Goal: Task Accomplishment & Management: Manage account settings

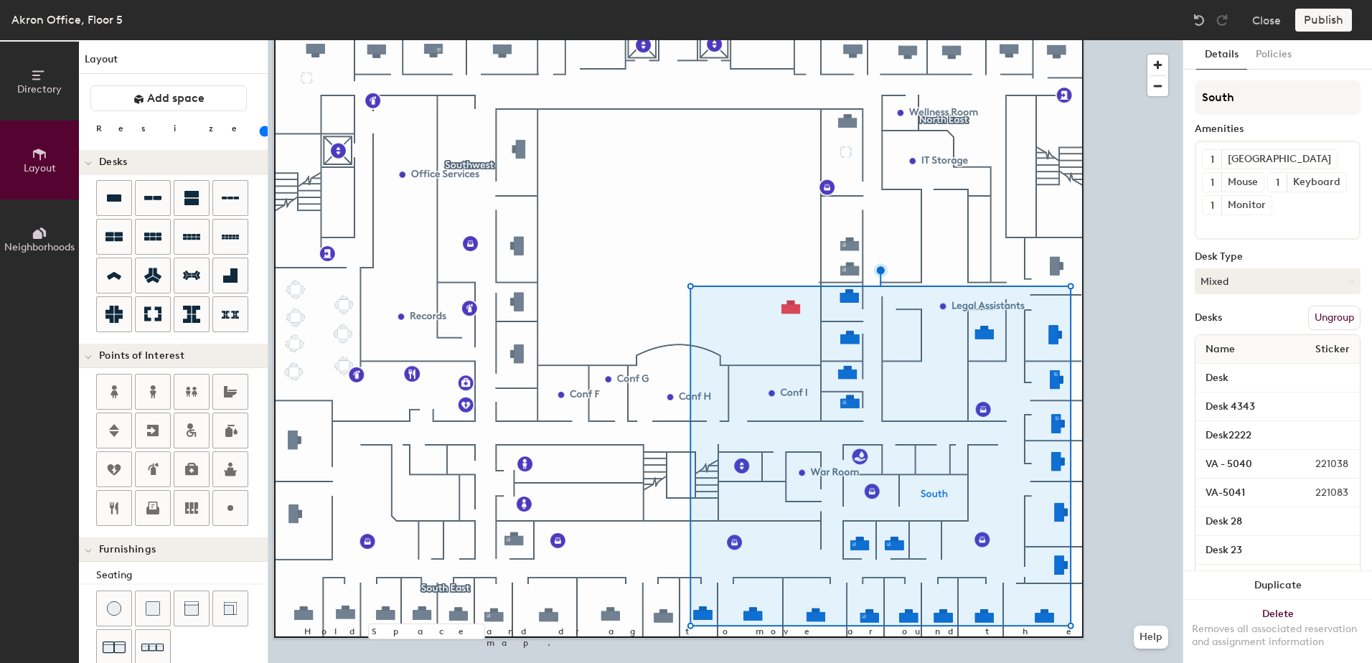
scroll to position [243, 0]
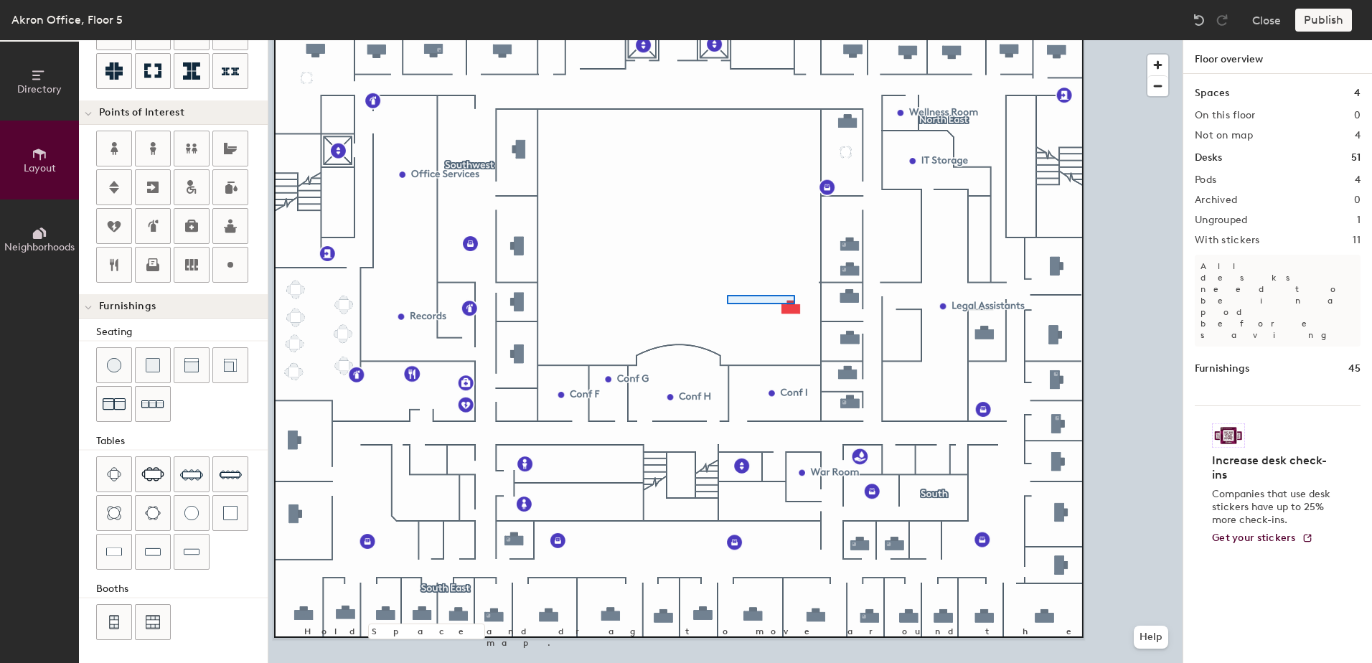
click at [716, 40] on div at bounding box center [725, 40] width 914 height 0
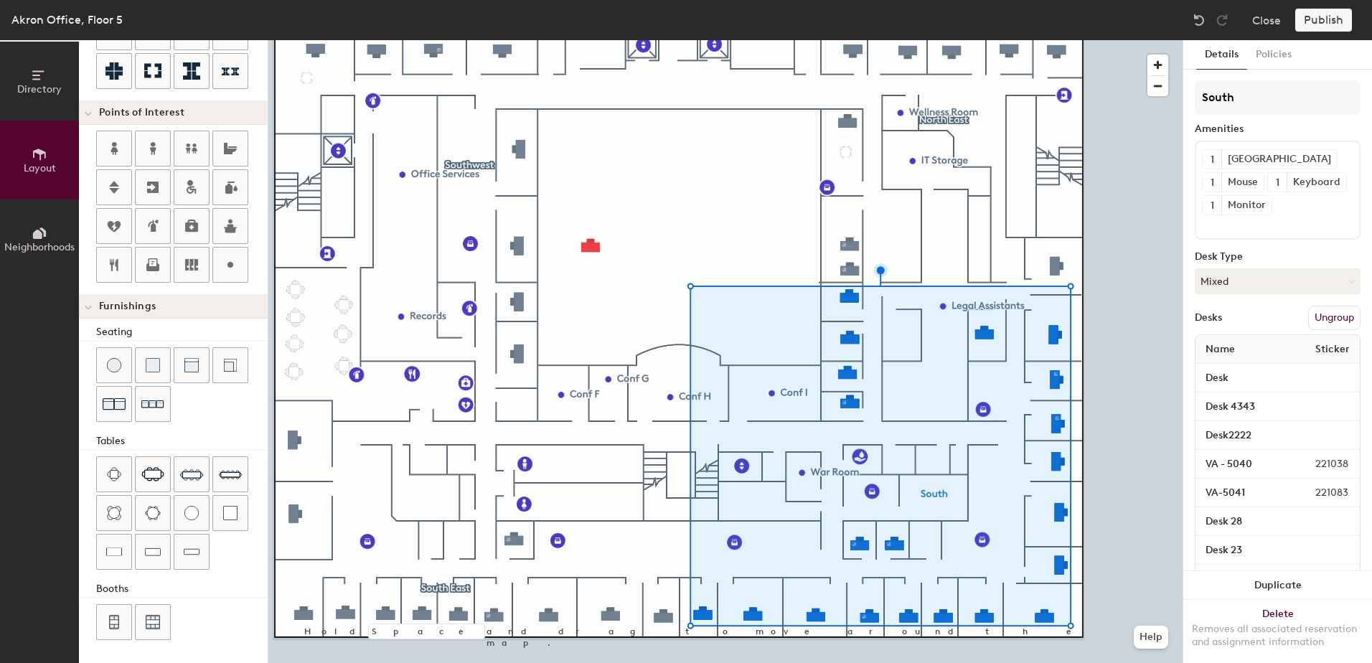
click at [1316, 330] on button "Ungroup" at bounding box center [1334, 318] width 52 height 24
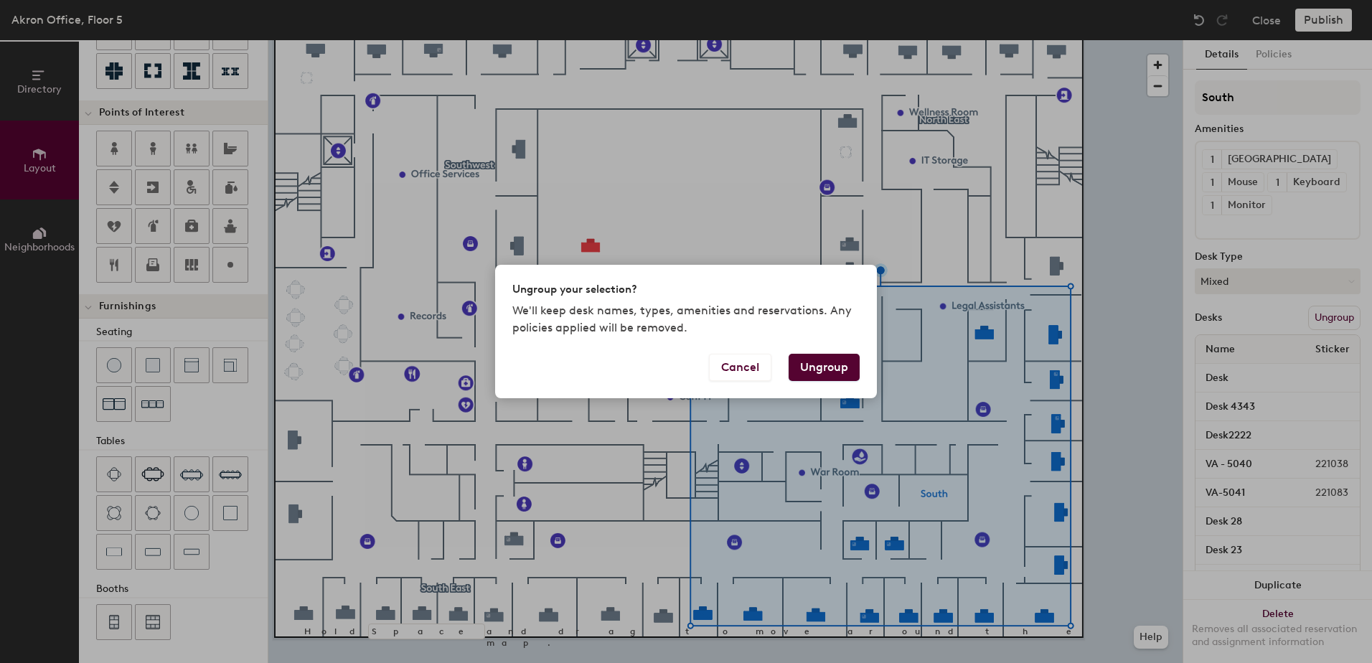
click at [830, 369] on button "Ungroup" at bounding box center [824, 367] width 71 height 27
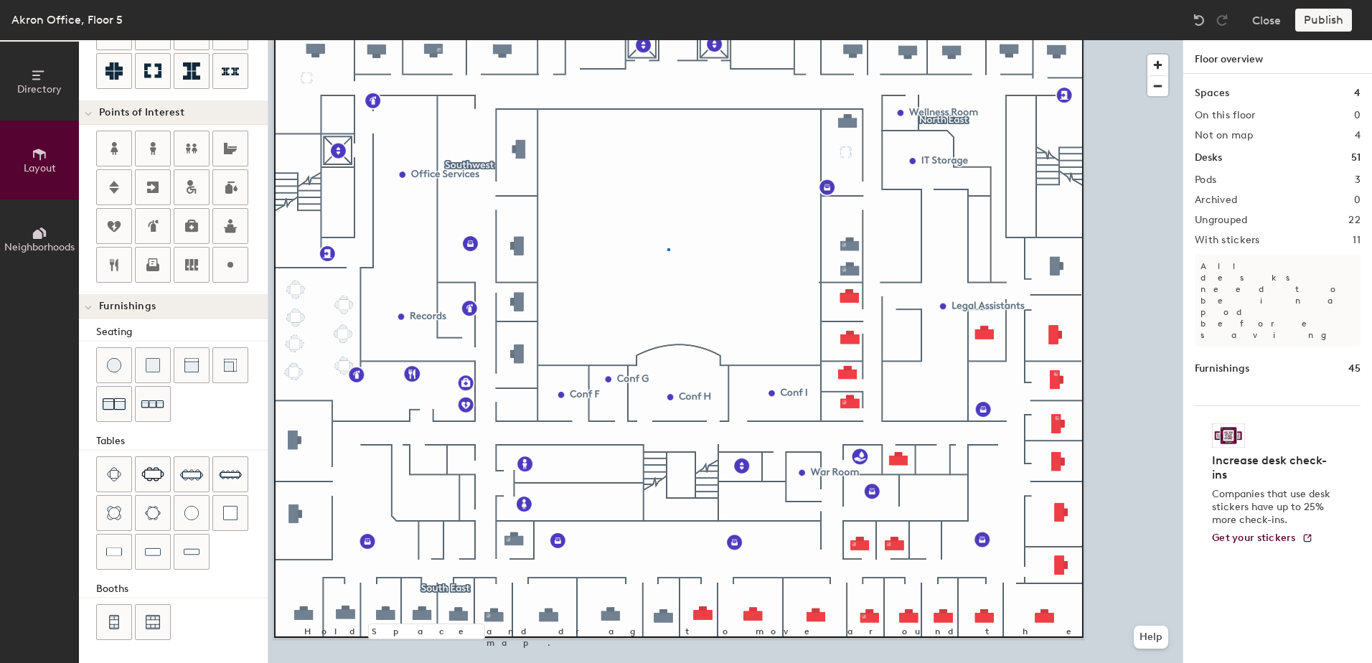
click at [667, 40] on div at bounding box center [725, 40] width 914 height 0
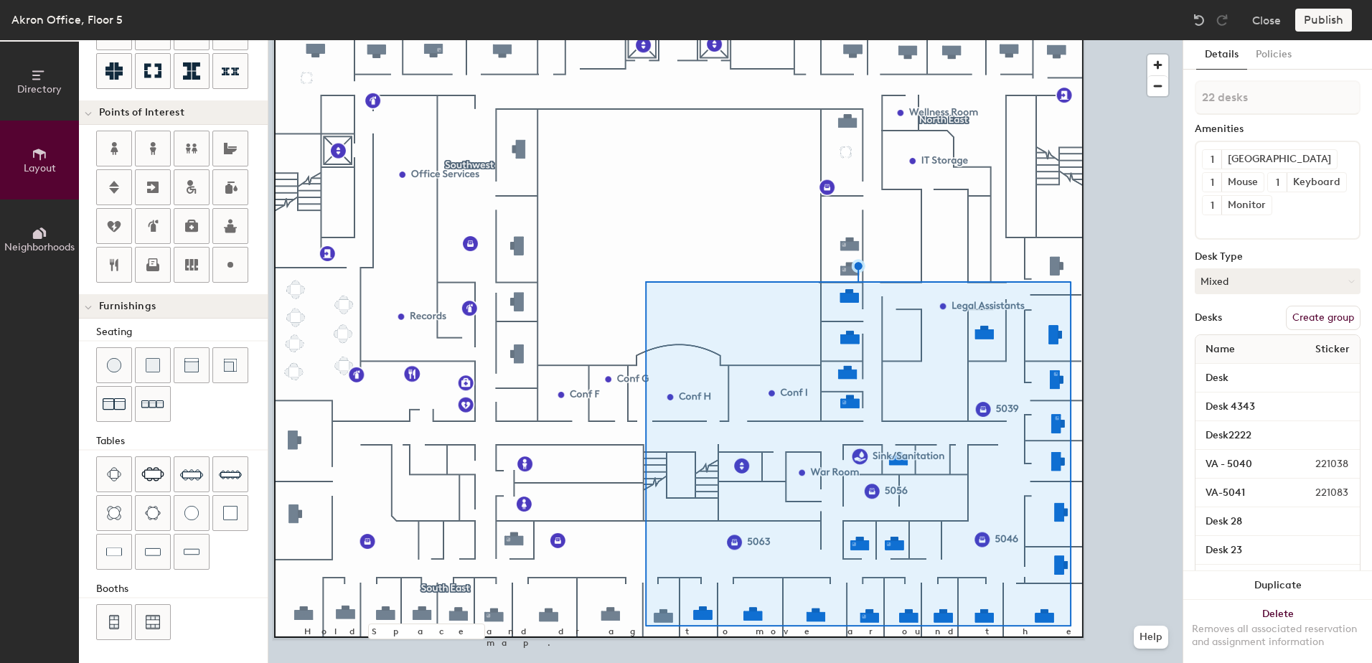
click at [1317, 330] on button "Create group" at bounding box center [1323, 318] width 75 height 24
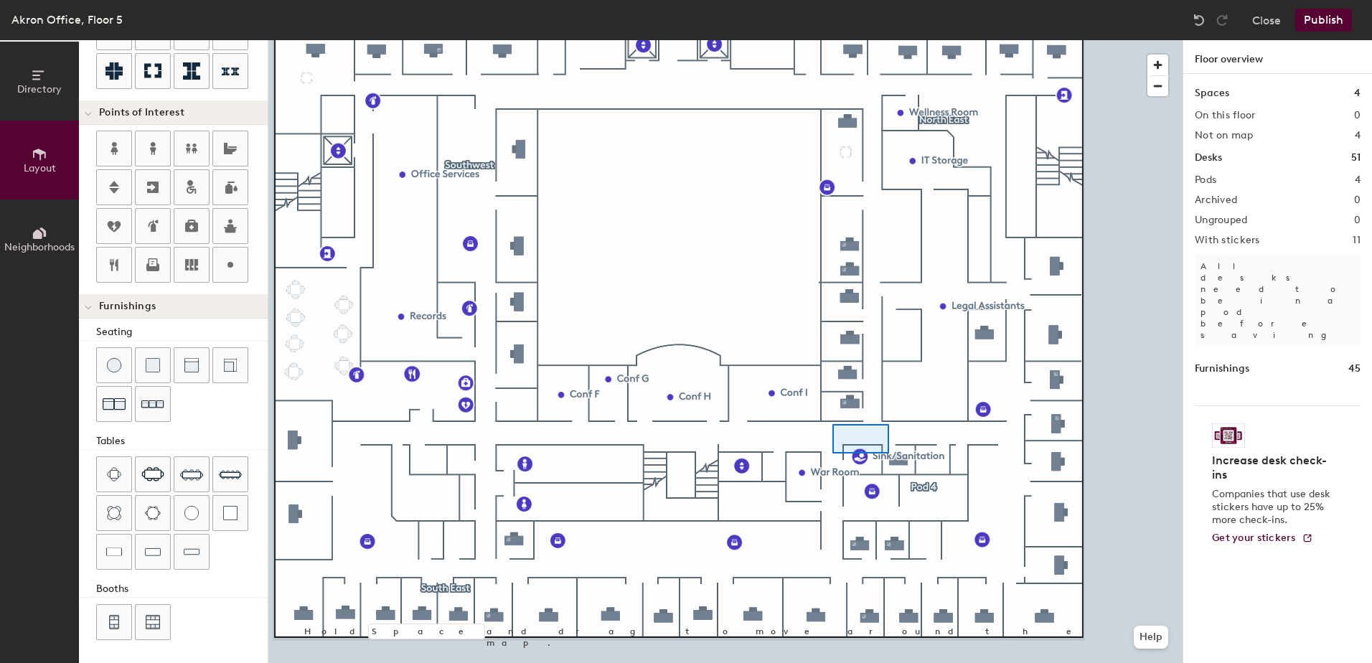
click at [832, 40] on div at bounding box center [725, 40] width 914 height 0
click at [901, 461] on span "Delete" at bounding box center [880, 472] width 50 height 24
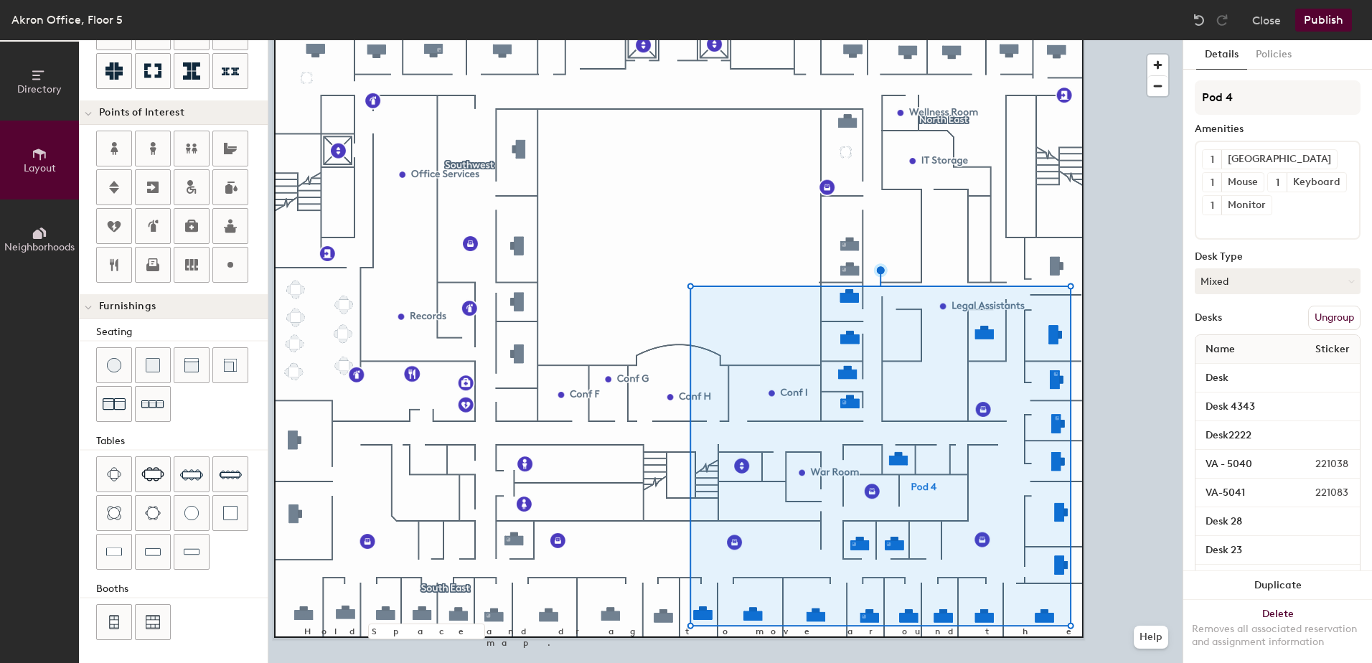
click at [1317, 330] on button "Ungroup" at bounding box center [1334, 318] width 52 height 24
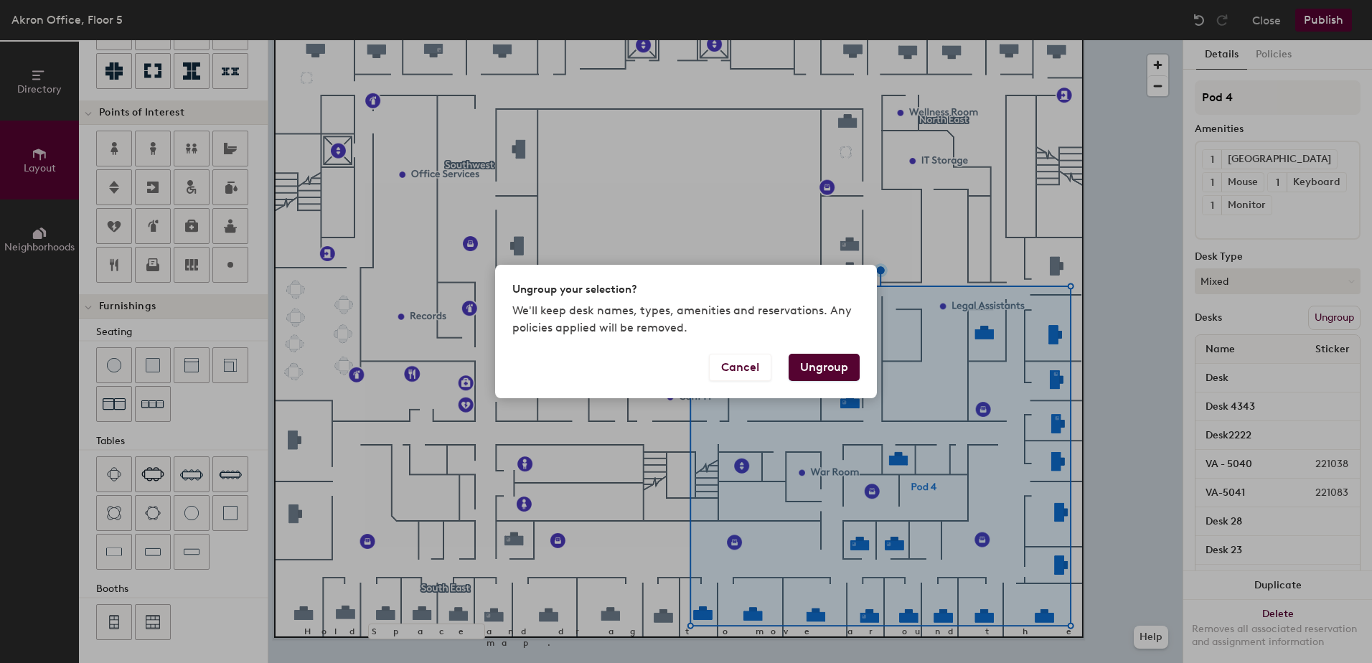
click at [848, 367] on button "Ungroup" at bounding box center [824, 367] width 71 height 27
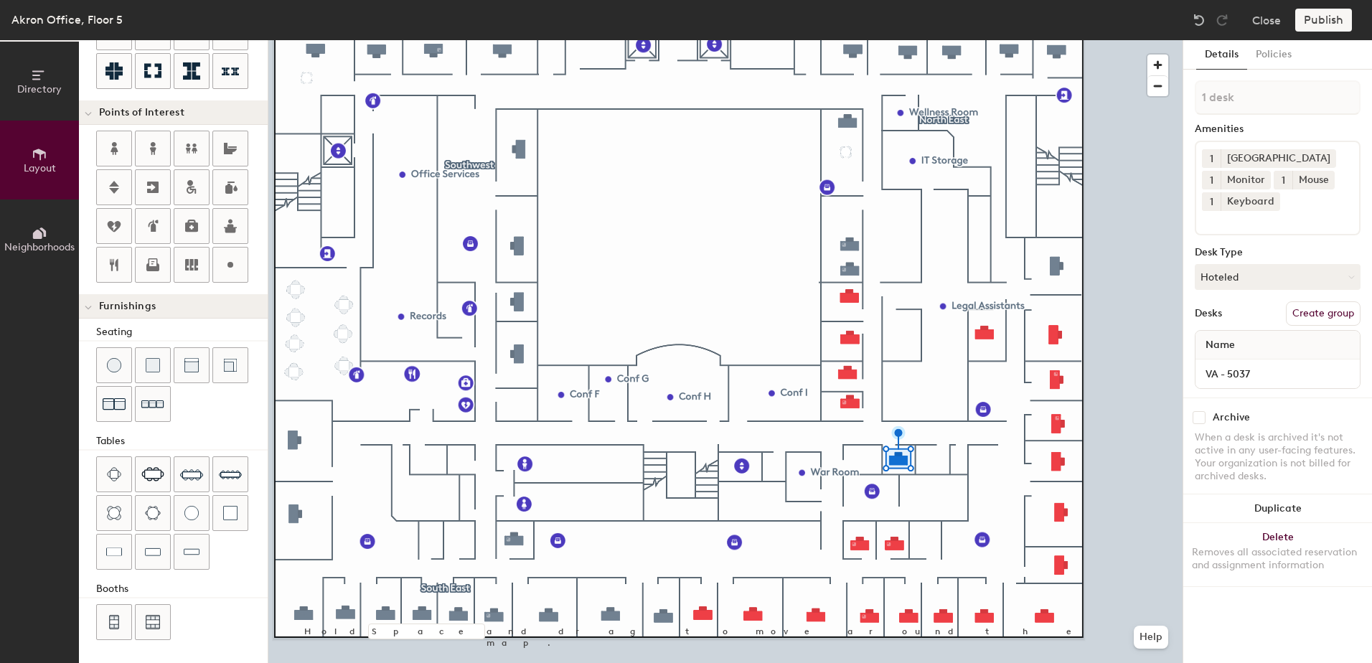
click at [1297, 318] on button "Create group" at bounding box center [1323, 313] width 75 height 24
click at [1268, 100] on input "Pod 4" at bounding box center [1278, 97] width 166 height 34
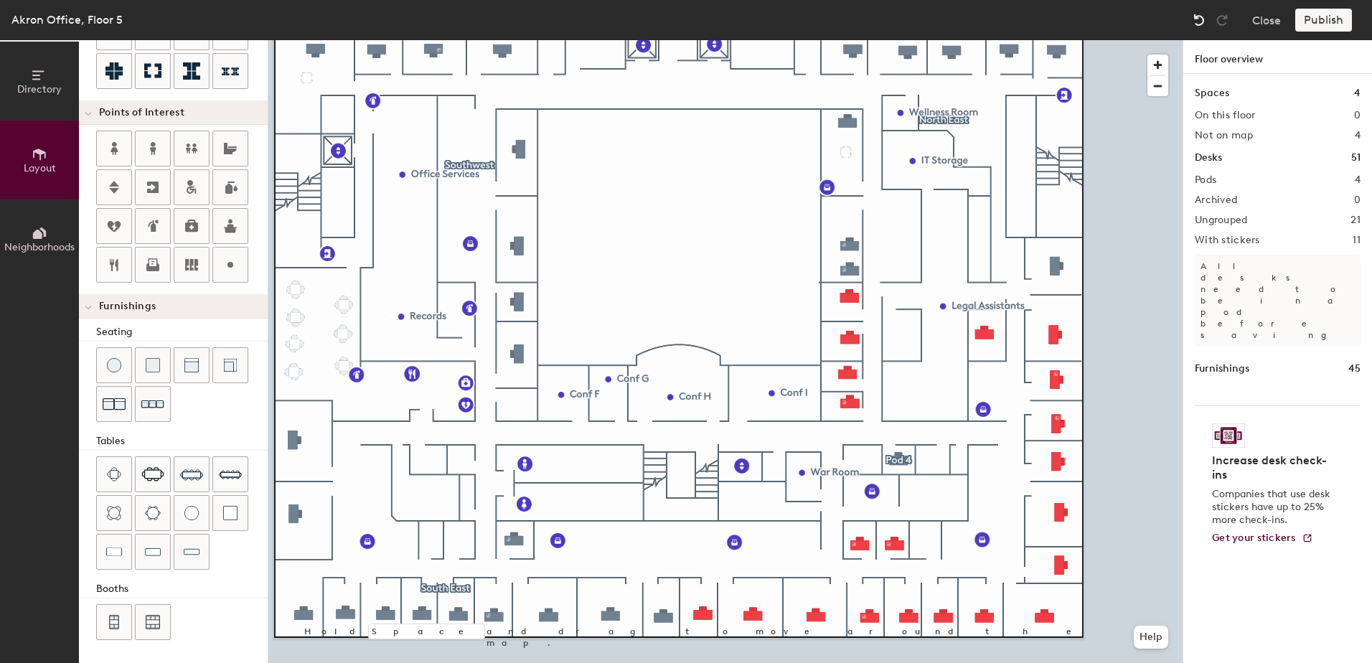
click at [1198, 19] on img at bounding box center [1199, 20] width 14 height 14
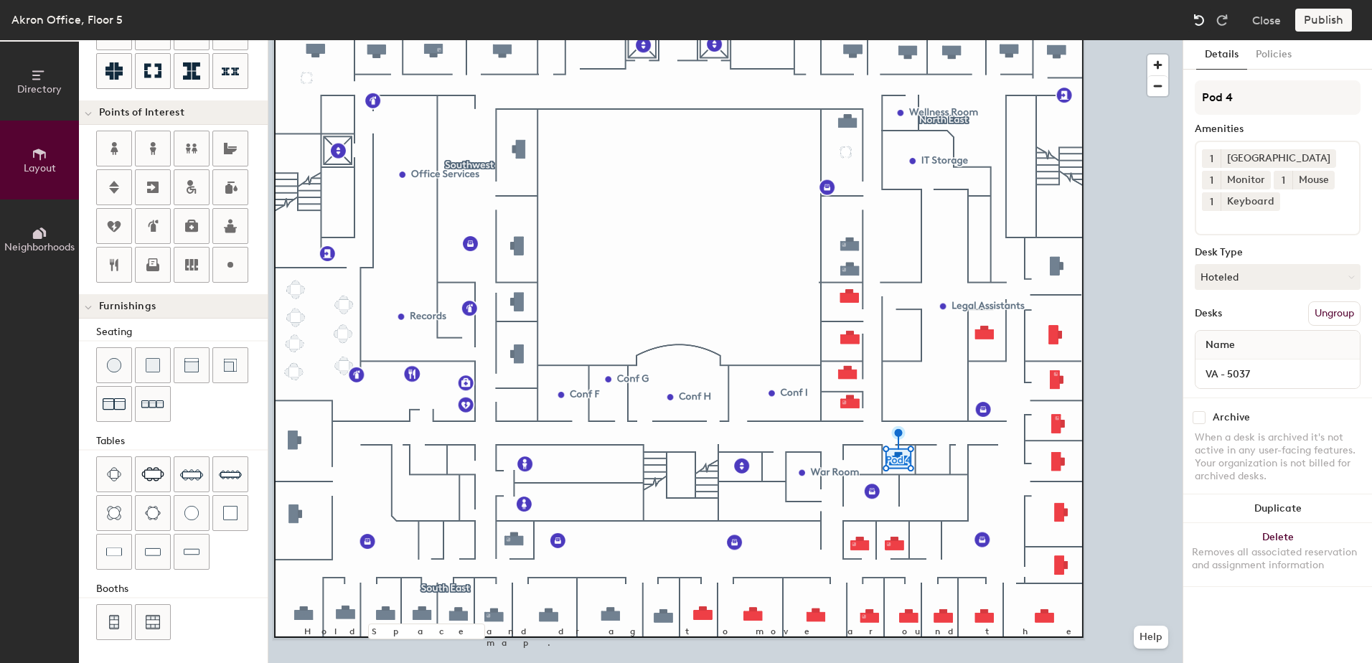
click at [1196, 23] on img at bounding box center [1199, 20] width 14 height 14
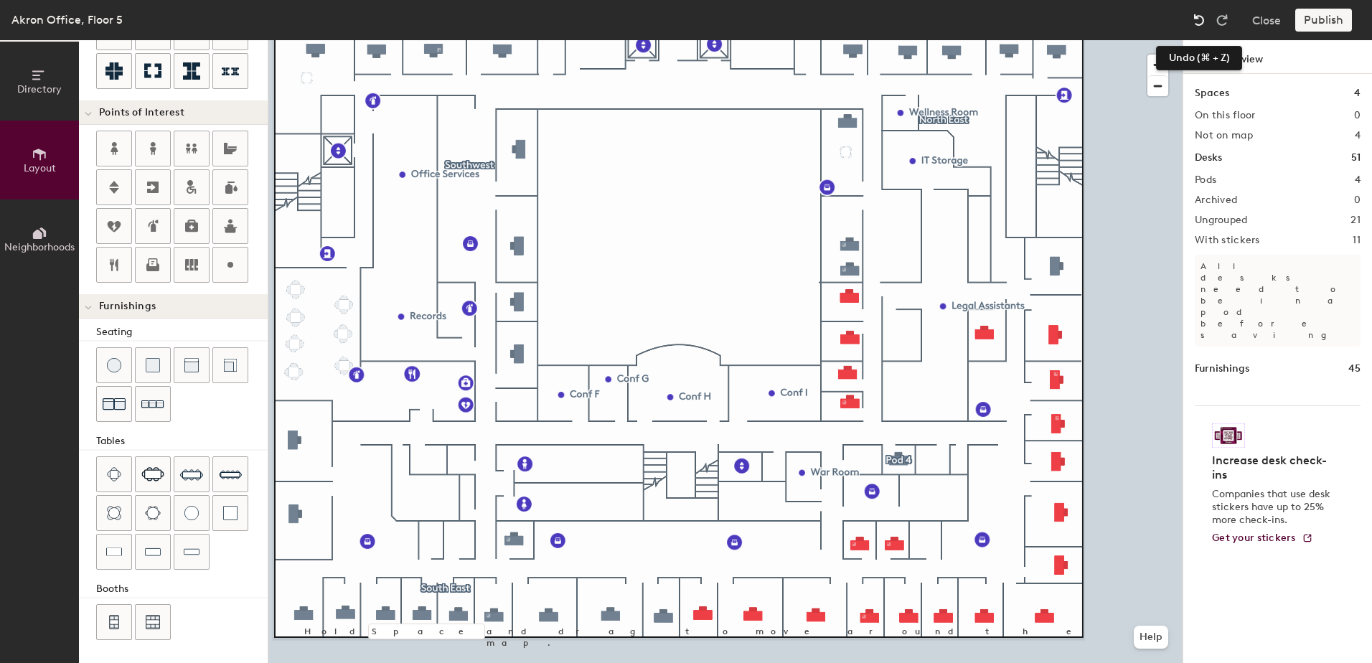
click at [1200, 22] on img at bounding box center [1199, 20] width 14 height 14
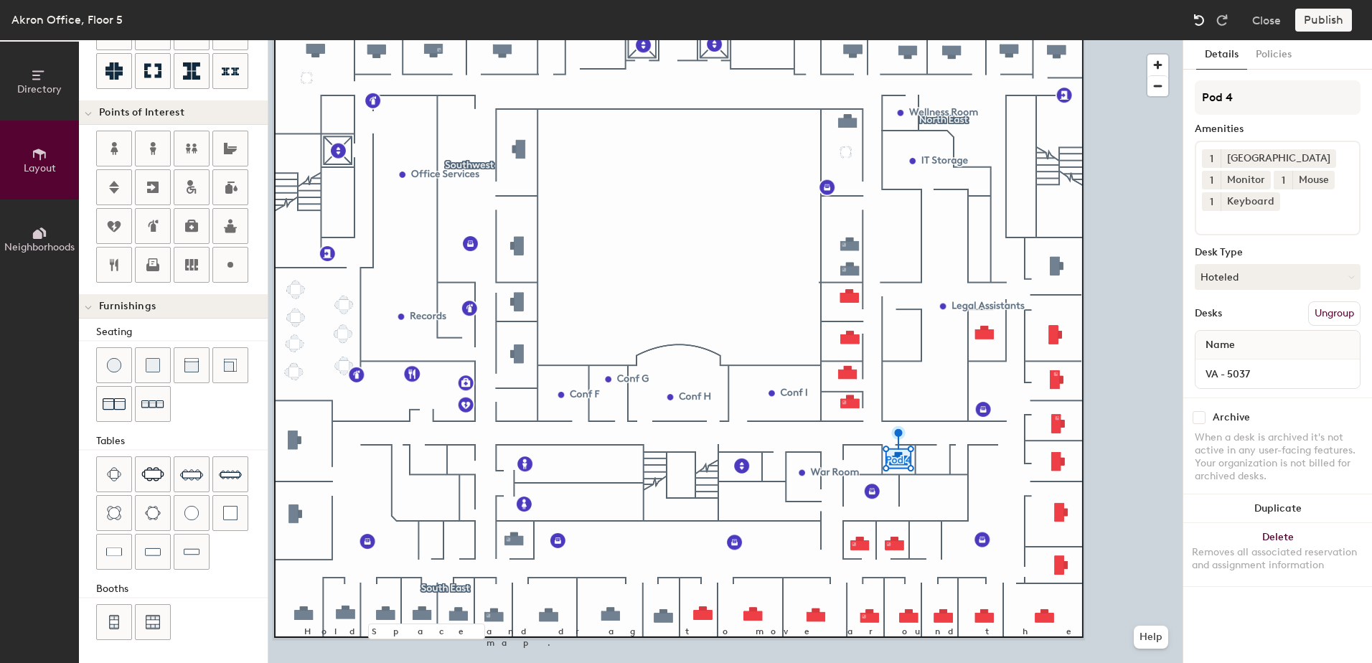
click at [1200, 22] on img at bounding box center [1199, 20] width 14 height 14
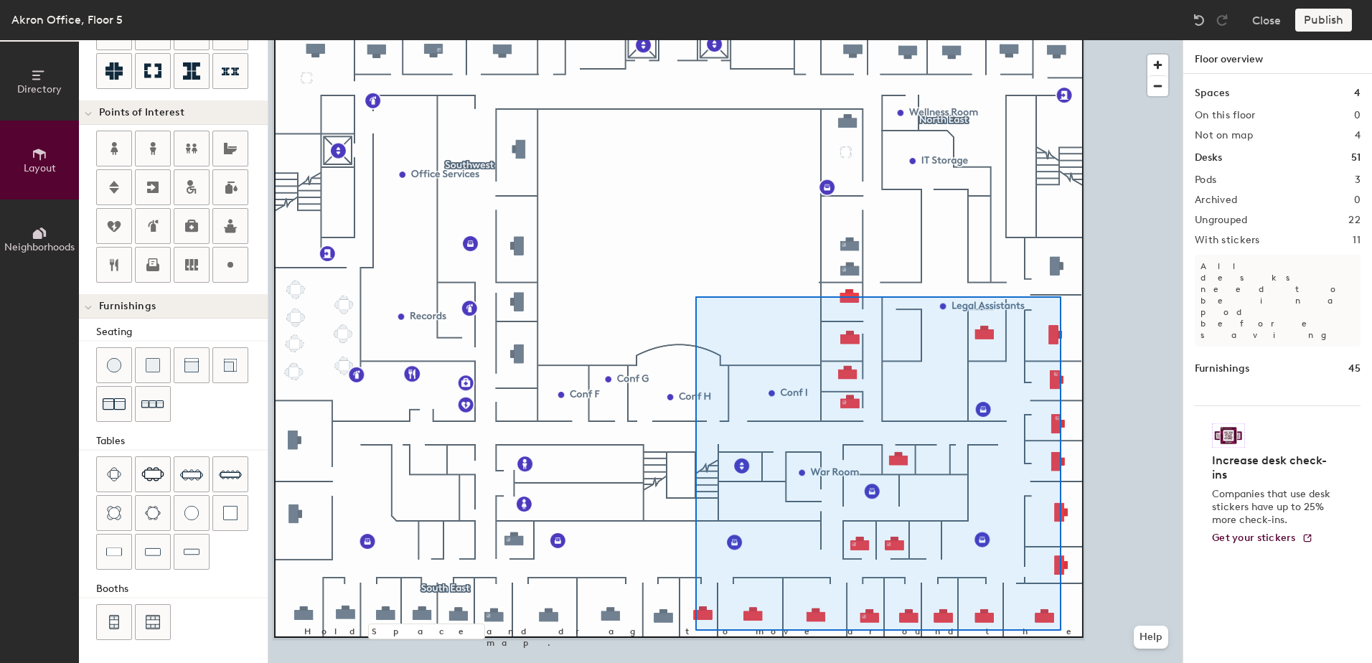
type input "100"
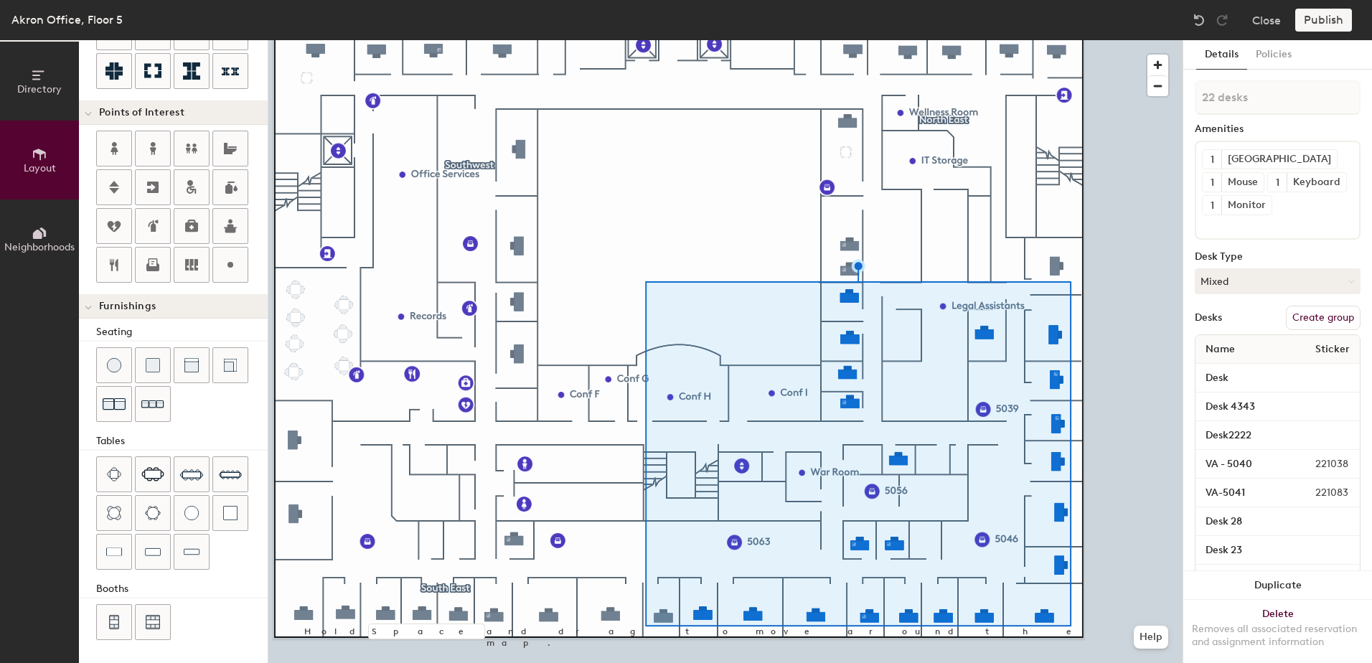
click at [1338, 330] on button "Create group" at bounding box center [1323, 318] width 75 height 24
type input "P"
type input "South"
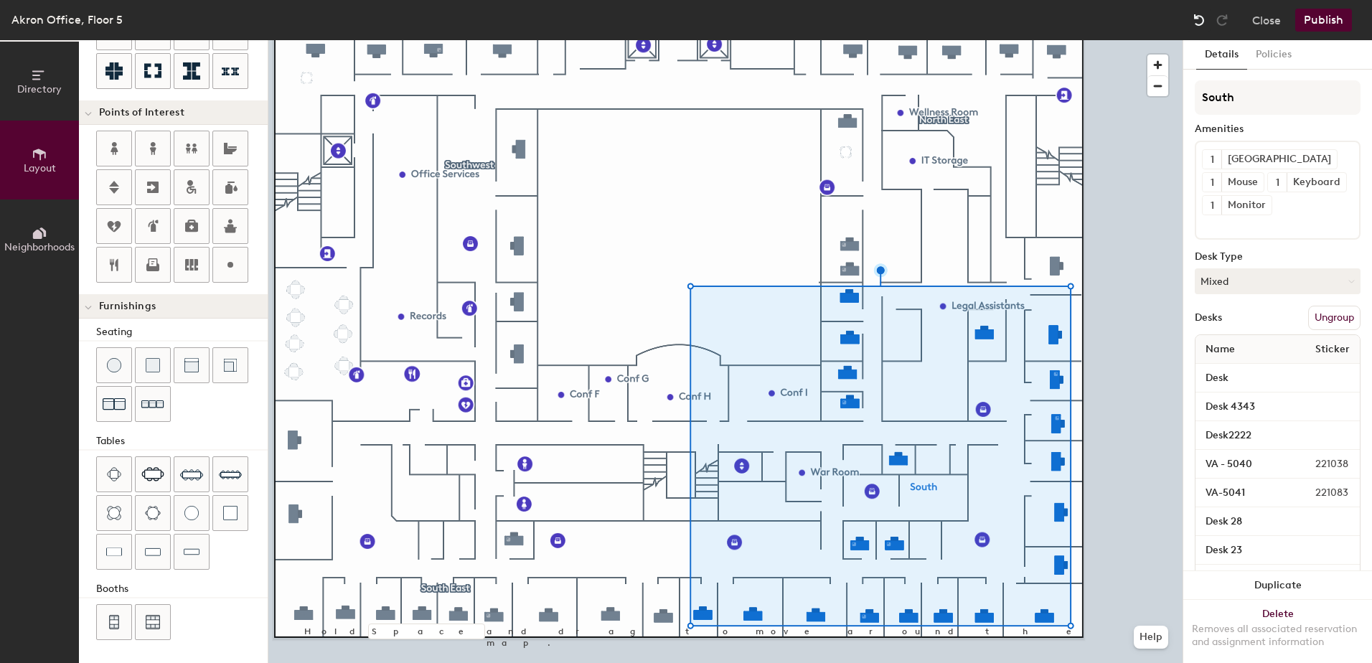
click at [1202, 25] on img at bounding box center [1199, 20] width 14 height 14
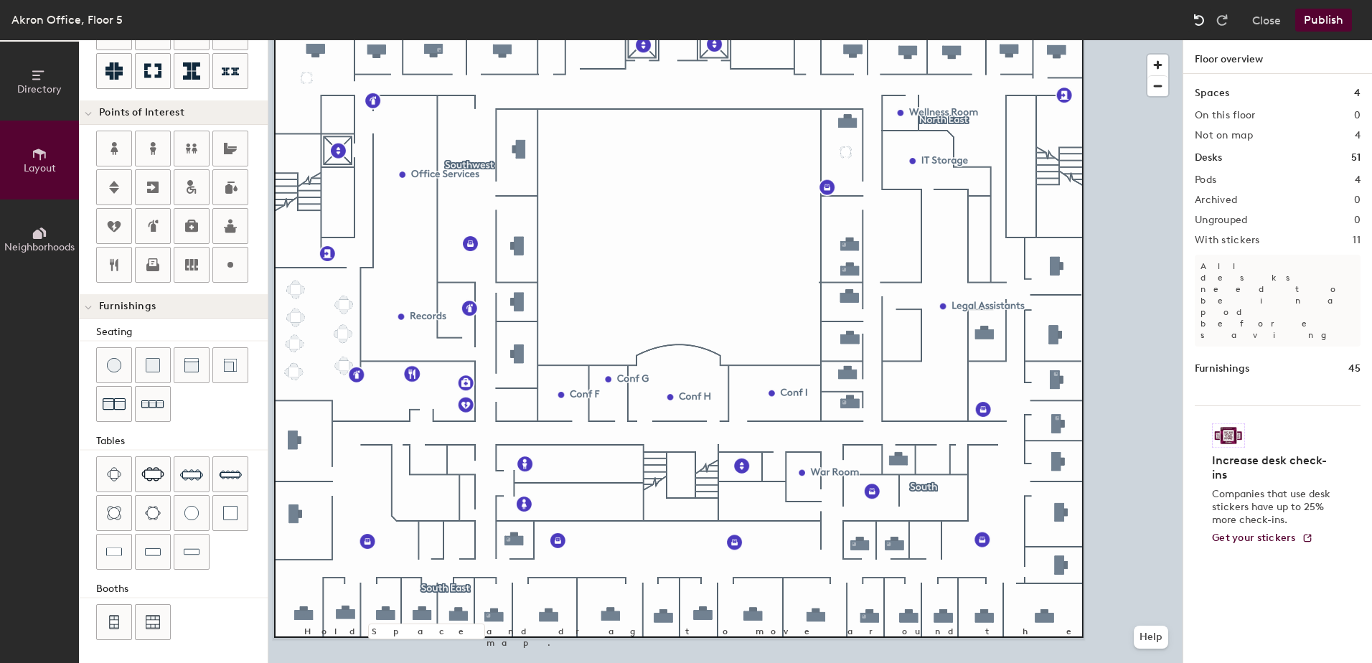
click at [1193, 19] on img at bounding box center [1199, 20] width 14 height 14
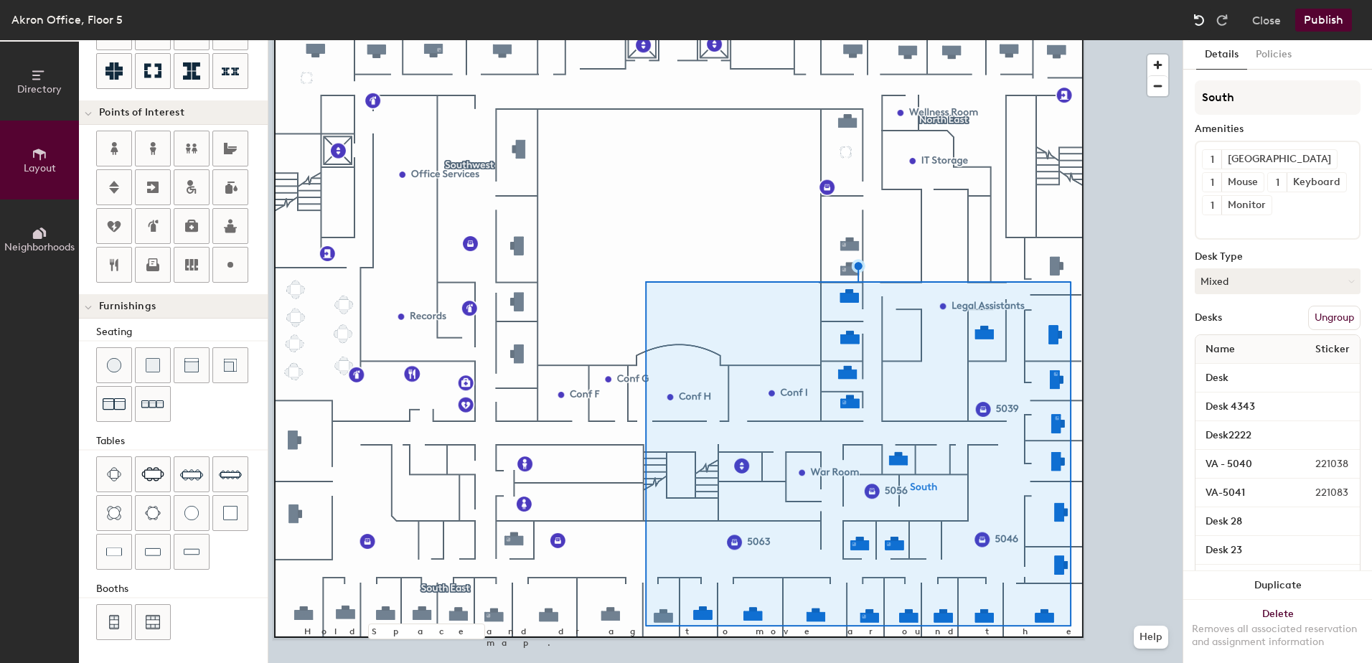
click at [1193, 19] on img at bounding box center [1199, 20] width 14 height 14
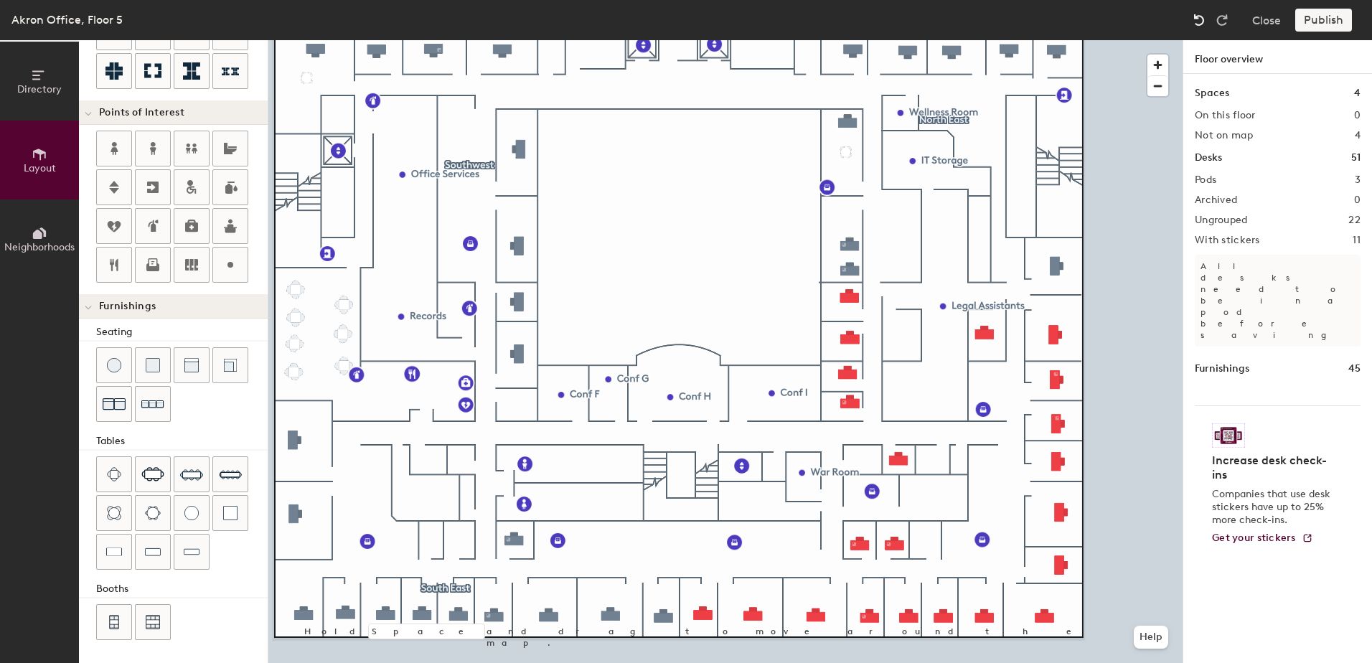
click at [1193, 19] on img at bounding box center [1199, 20] width 14 height 14
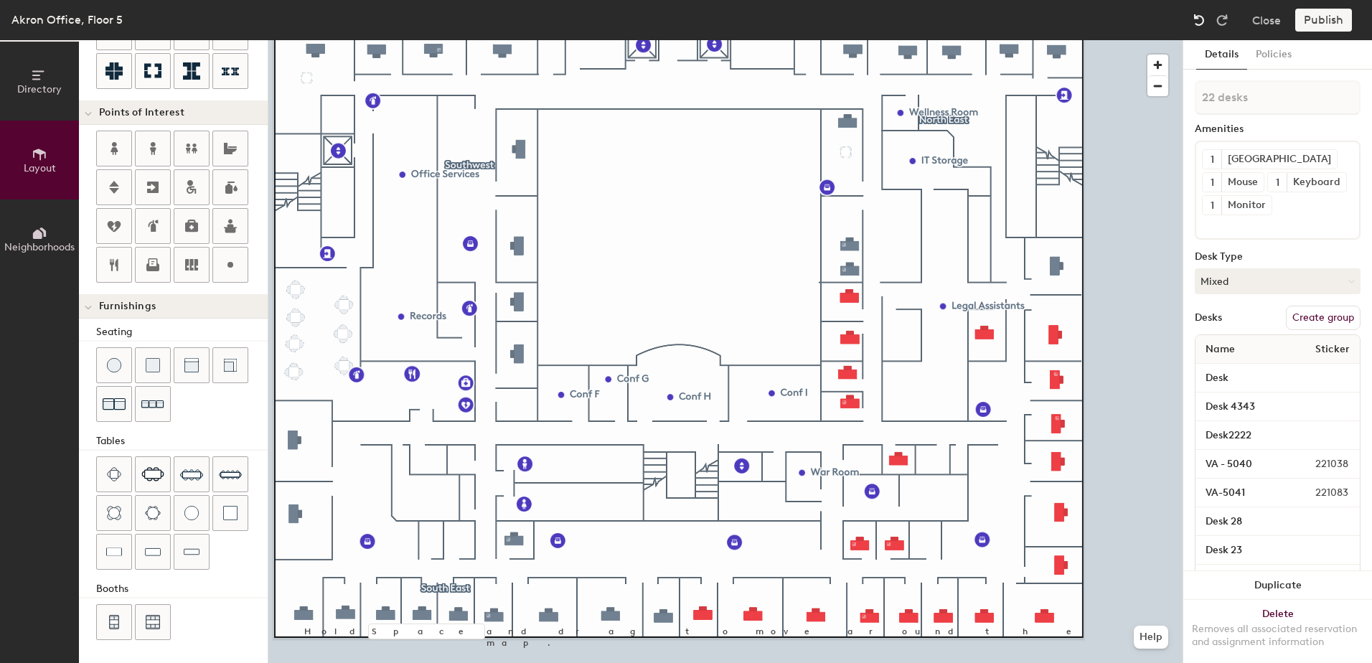
click at [1193, 19] on img at bounding box center [1199, 20] width 14 height 14
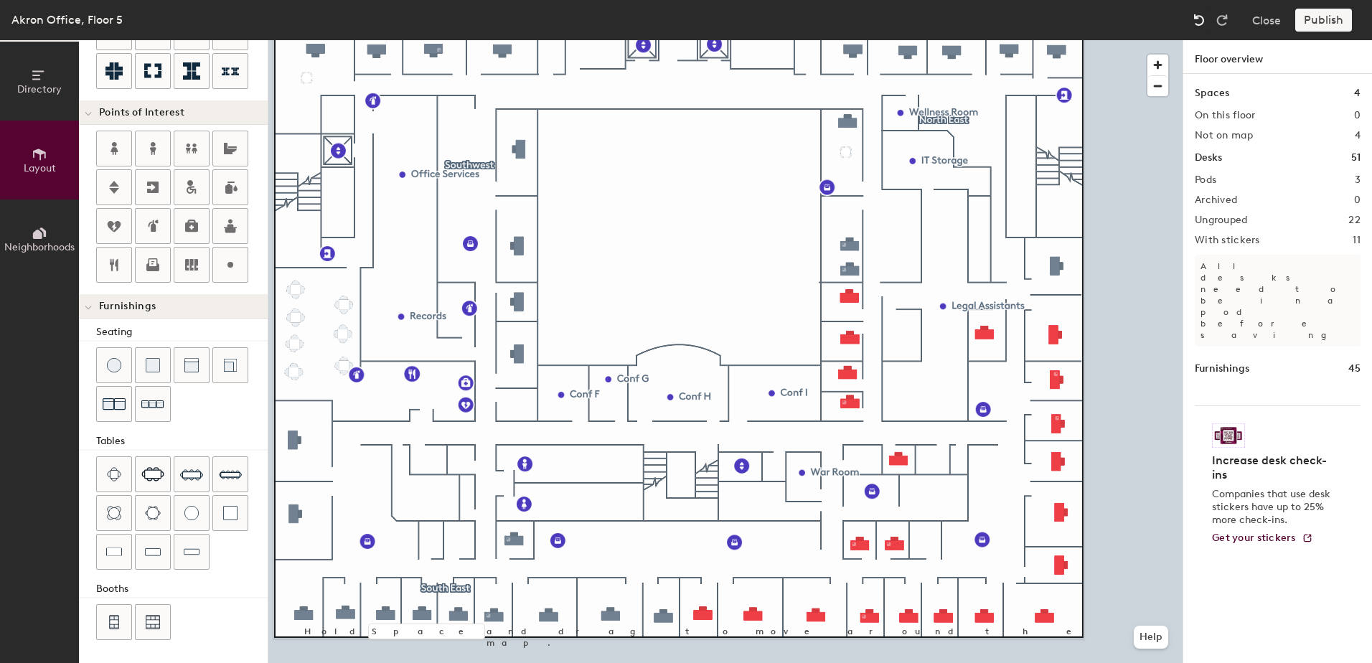
click at [1193, 19] on img at bounding box center [1199, 20] width 14 height 14
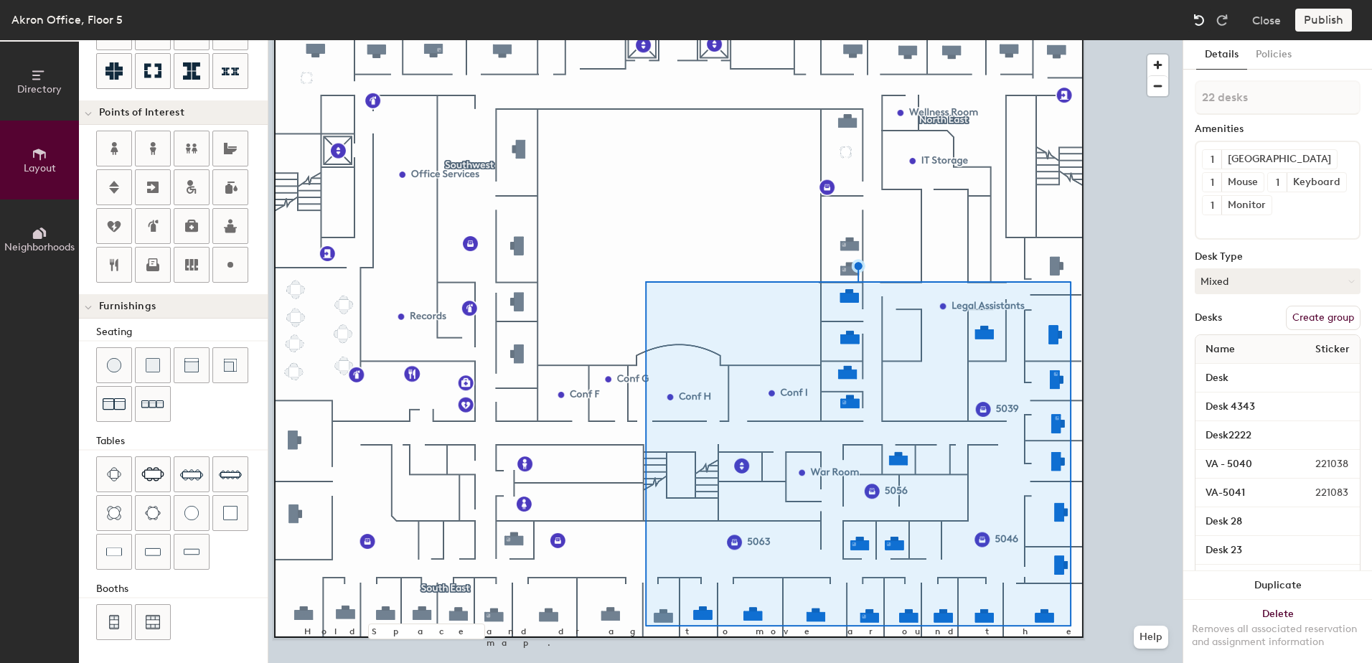
click at [1199, 18] on img at bounding box center [1199, 20] width 14 height 14
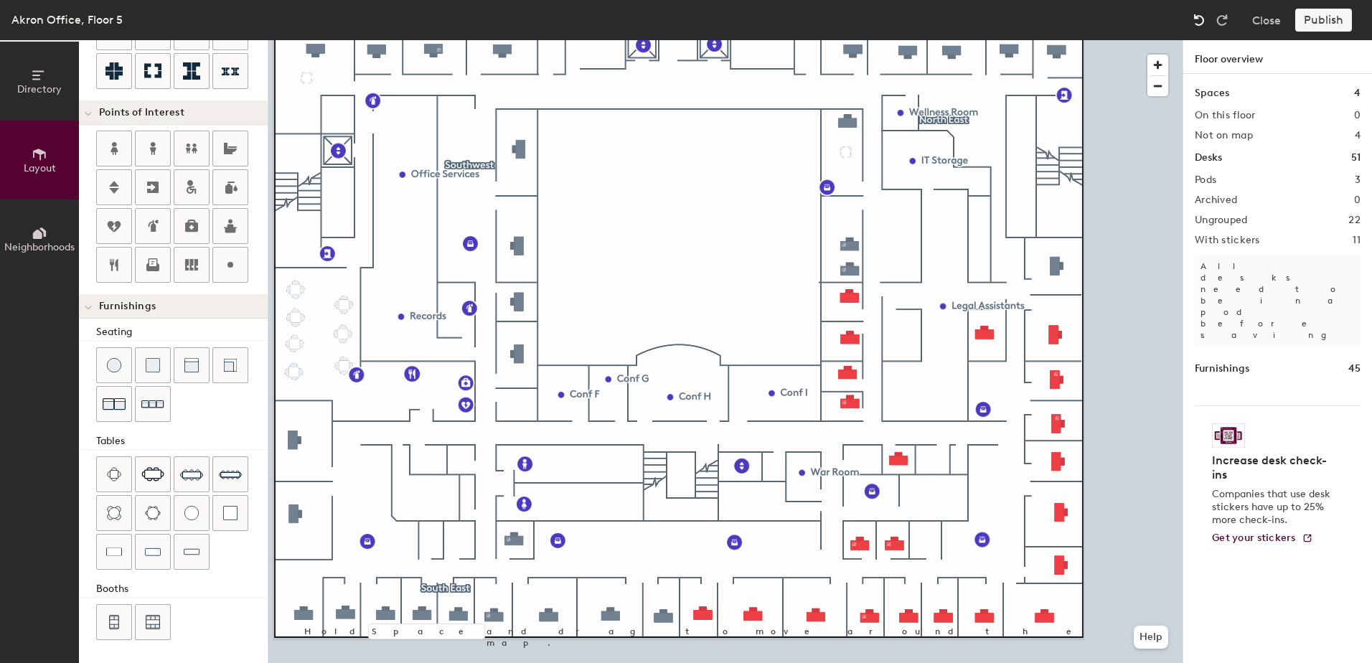
click at [1199, 18] on img at bounding box center [1199, 20] width 14 height 14
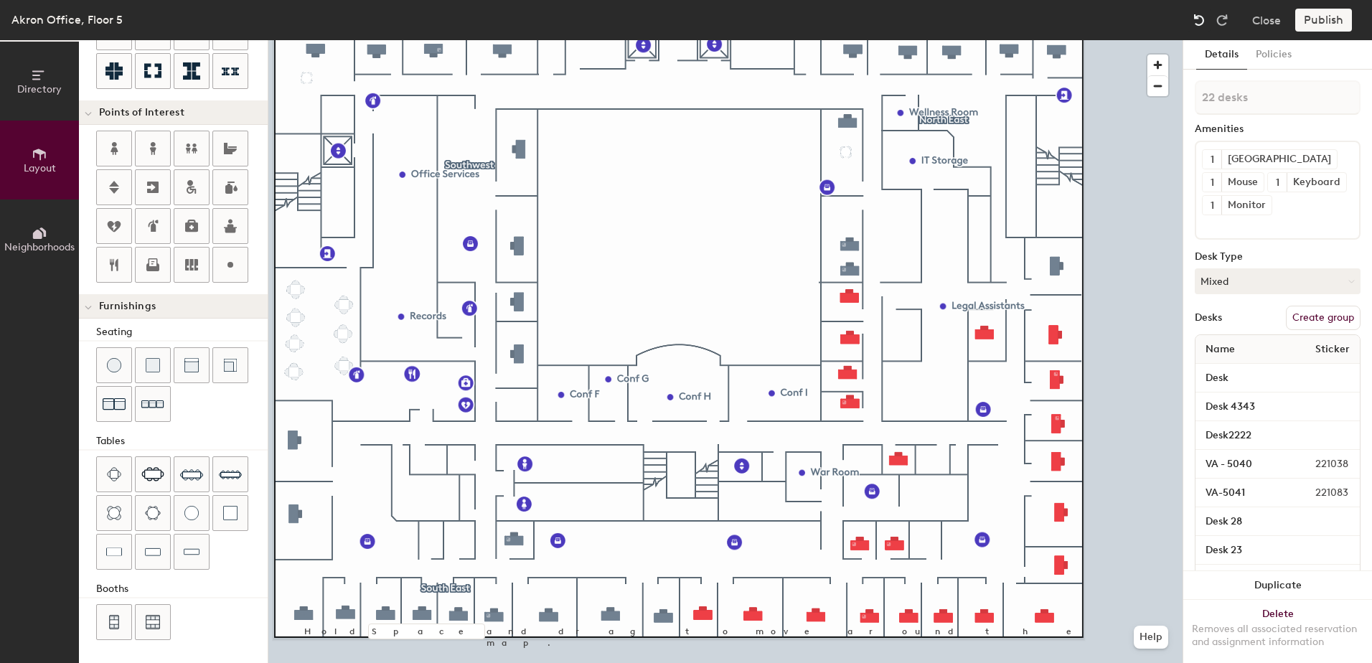
click at [1199, 18] on img at bounding box center [1199, 20] width 14 height 14
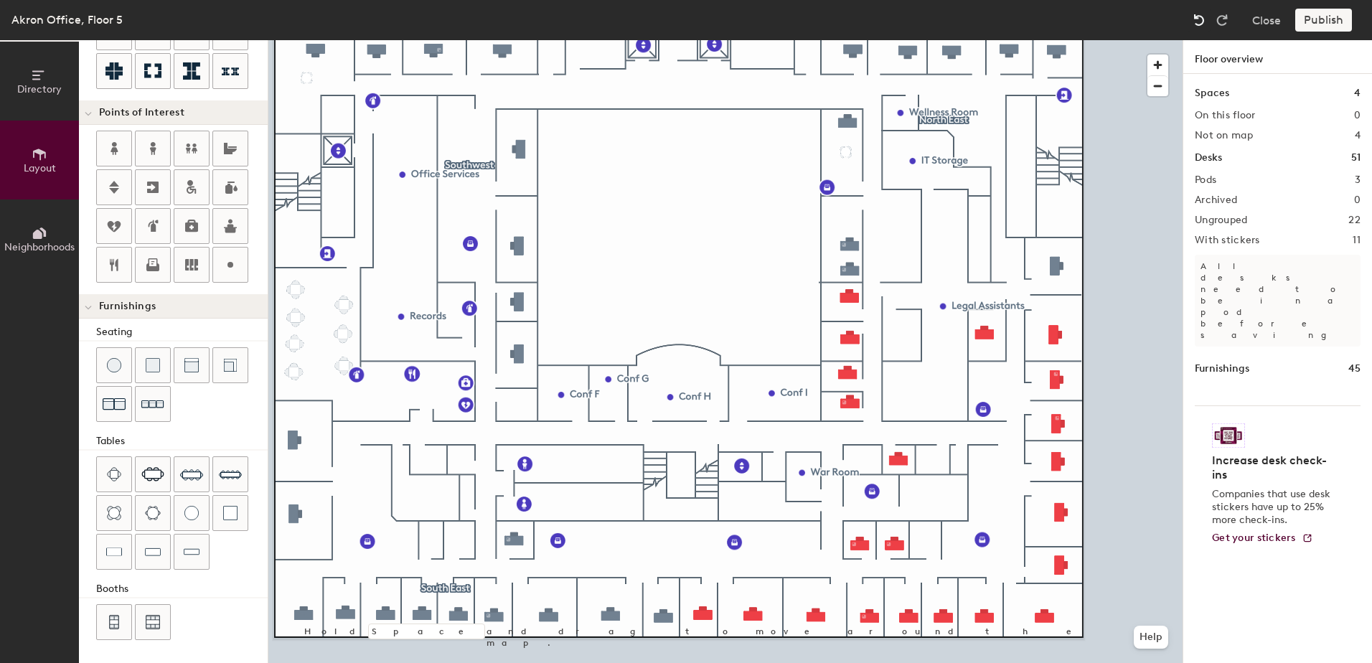
click at [1199, 18] on img at bounding box center [1199, 20] width 14 height 14
type input "20"
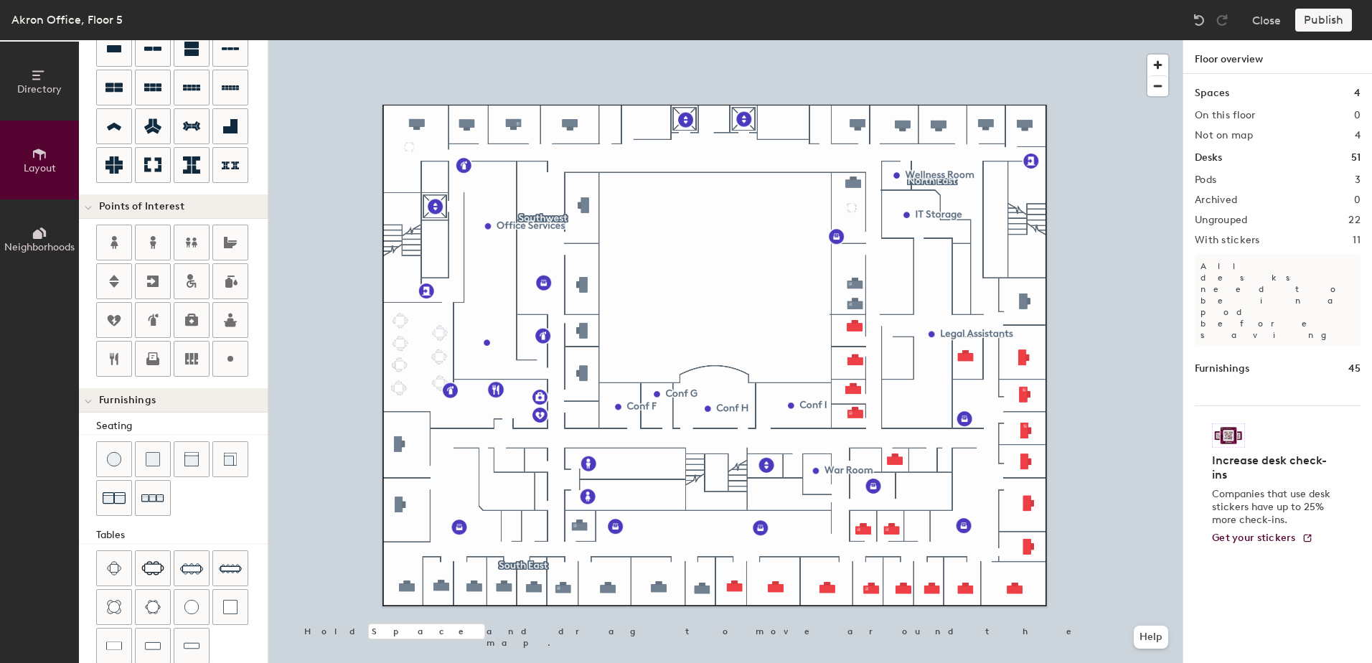
scroll to position [128, 0]
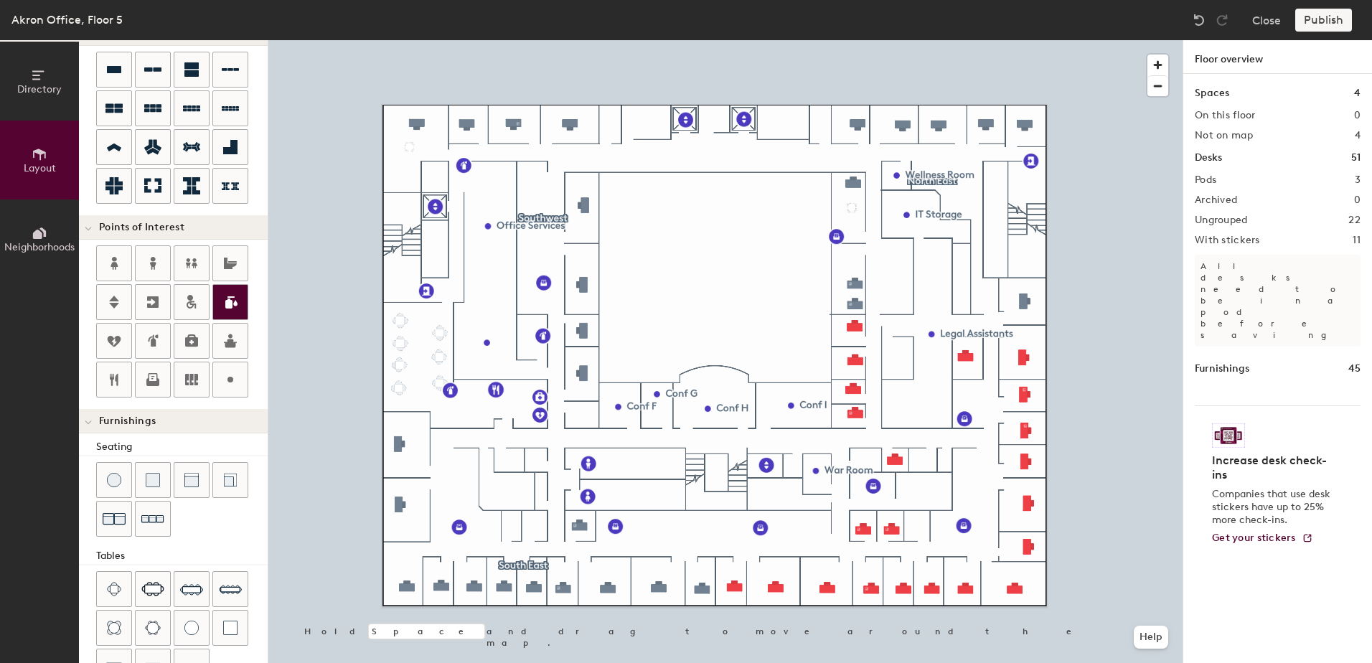
click at [230, 304] on icon at bounding box center [231, 302] width 12 height 12
type input "20"
type input "Coffee Room"
click at [869, 497] on span "Edit" at bounding box center [869, 493] width 37 height 24
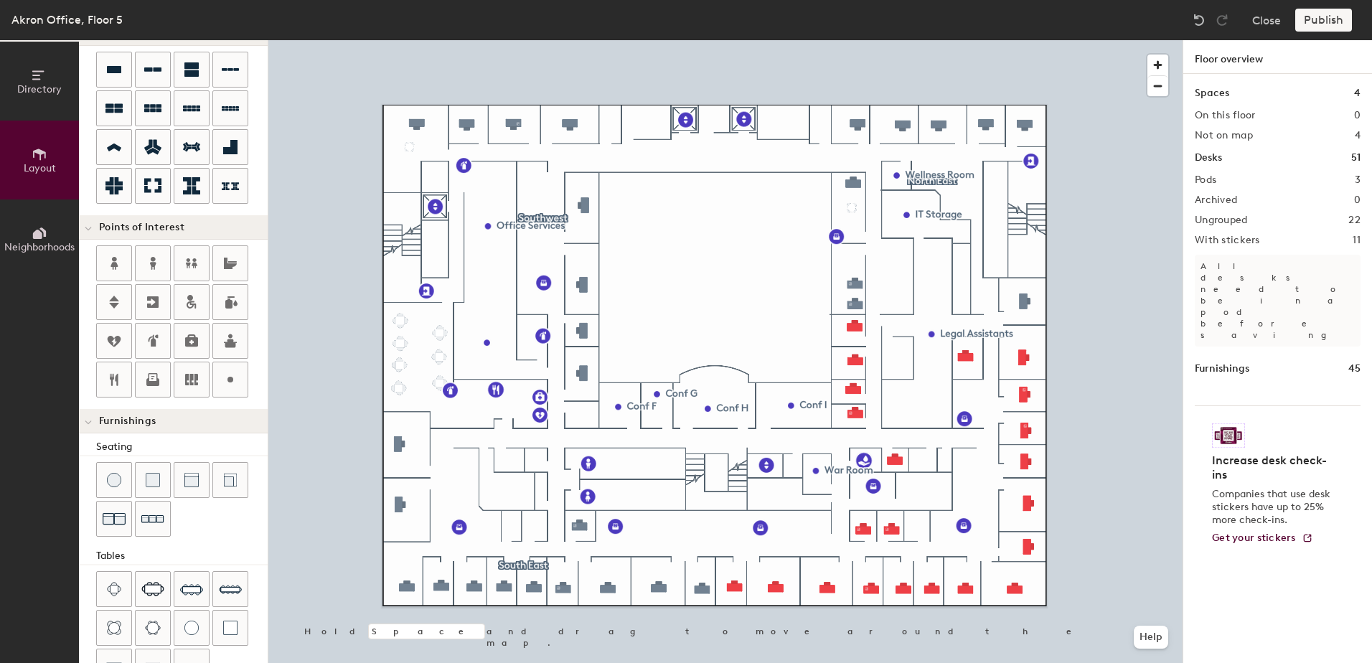
scroll to position [243, 0]
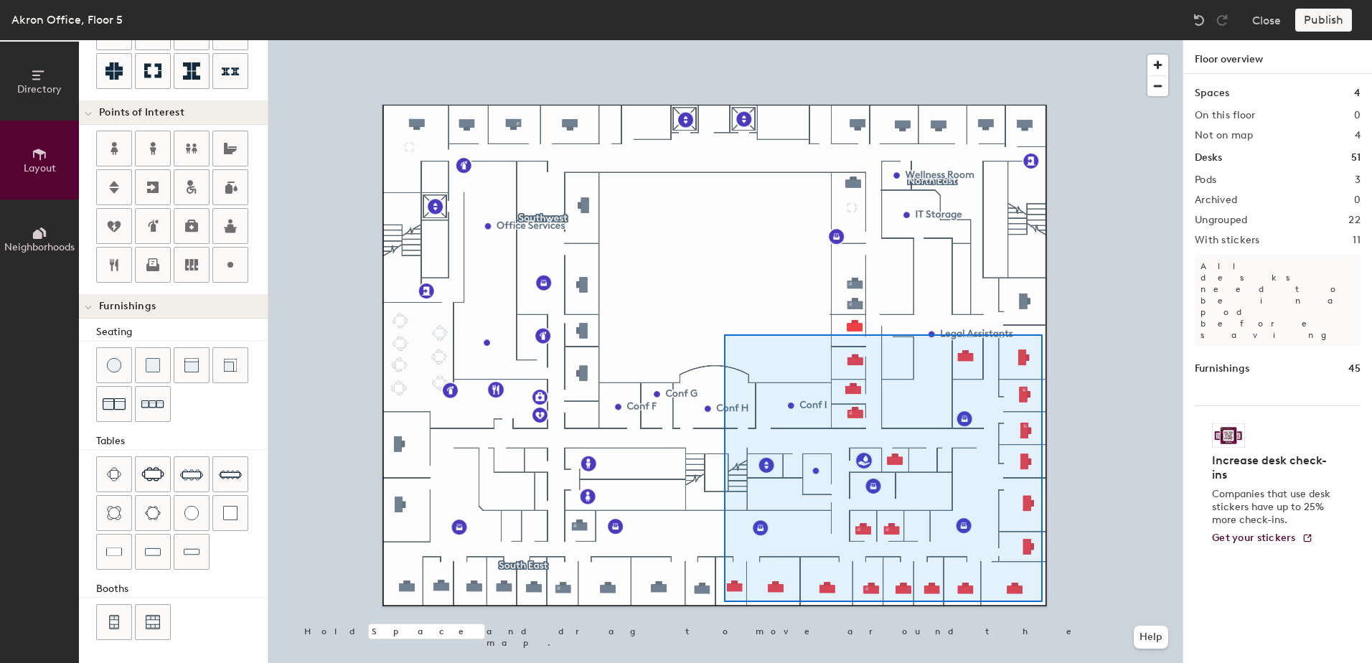
click at [724, 40] on div at bounding box center [725, 40] width 914 height 0
type input "100"
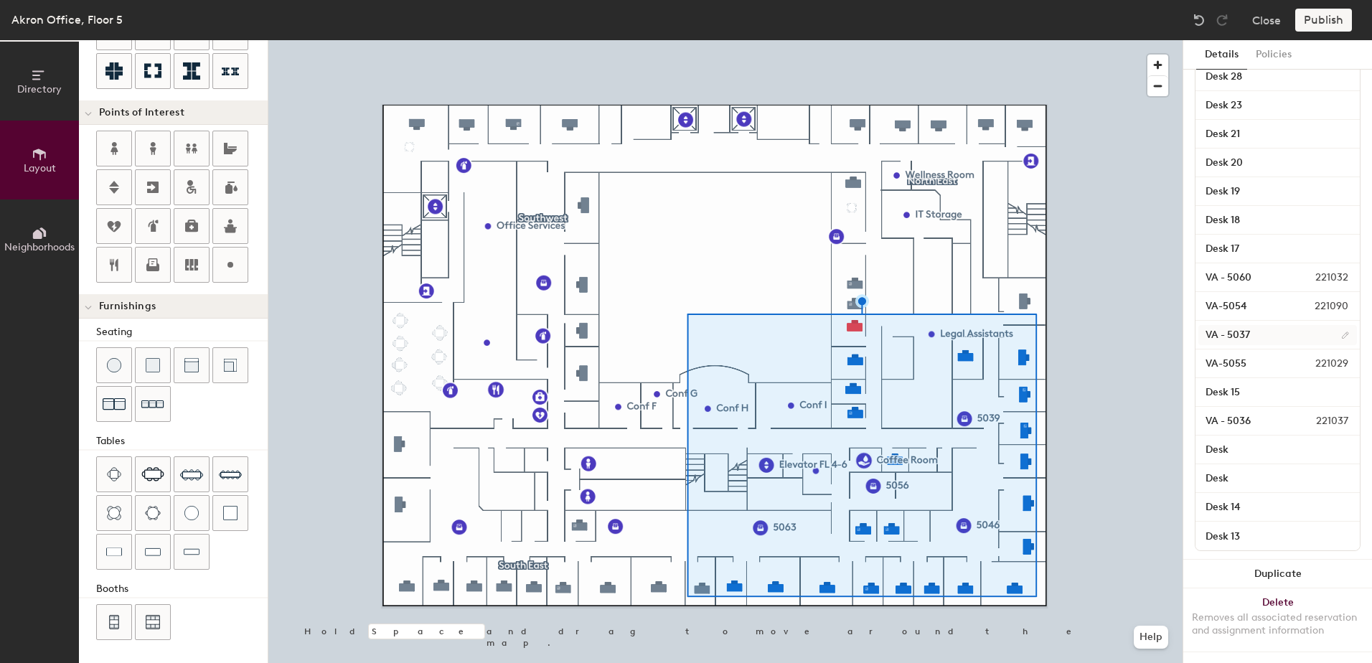
scroll to position [452, 0]
click at [1256, 411] on input "VA - 5036" at bounding box center [1239, 421] width 83 height 20
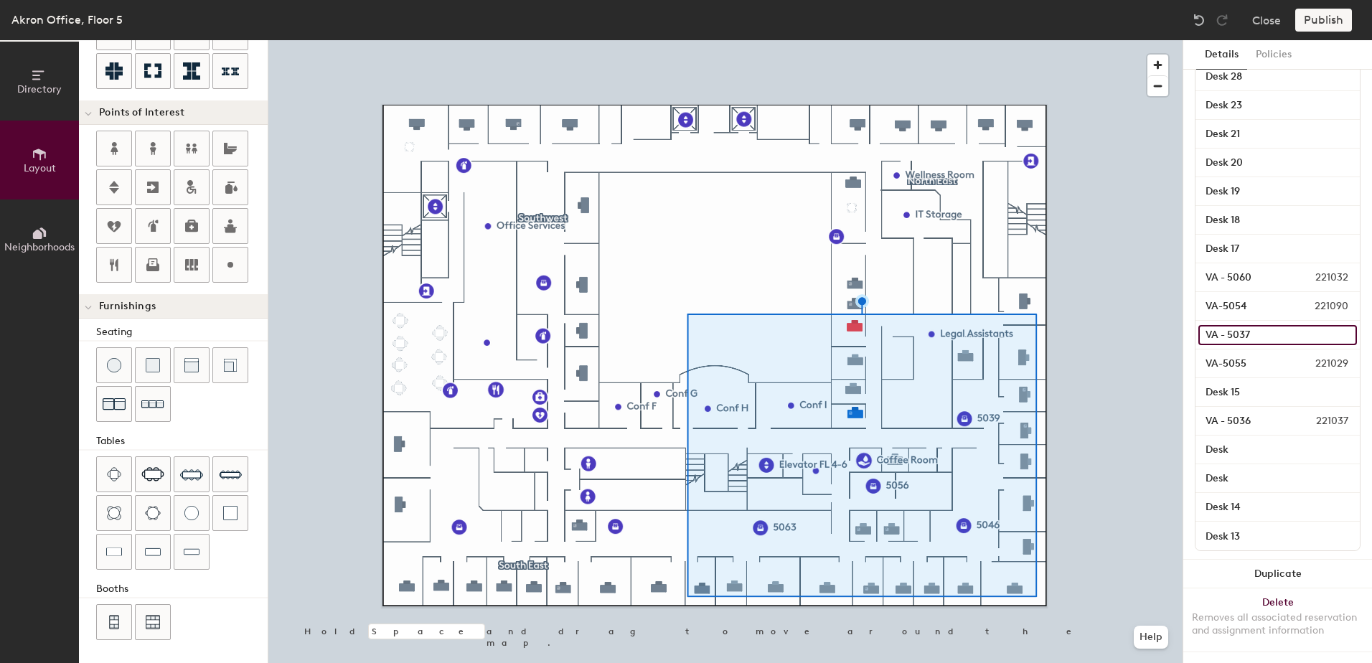
click at [1240, 325] on input "VA - 5037" at bounding box center [1277, 335] width 159 height 20
click at [1228, 411] on input "VA - 5036" at bounding box center [1239, 421] width 83 height 20
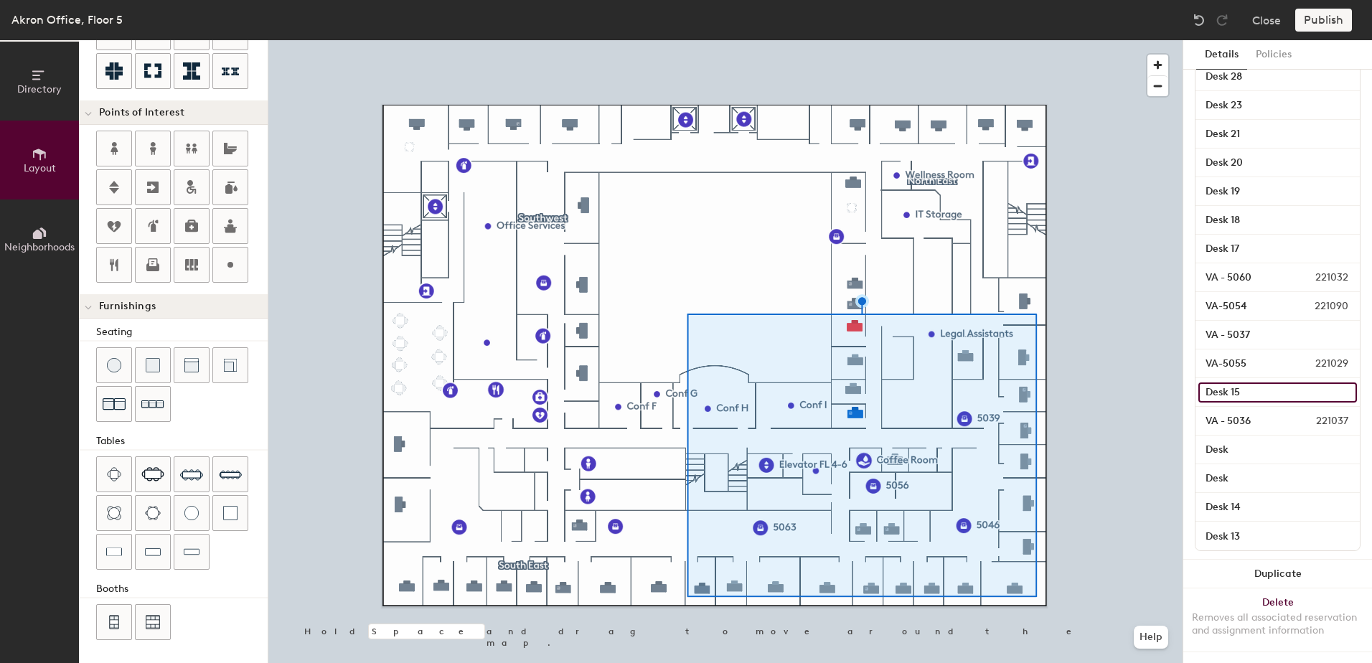
click at [1228, 382] on input "Desk 15" at bounding box center [1277, 392] width 159 height 20
click at [1229, 411] on input "VA - 5036" at bounding box center [1239, 421] width 83 height 20
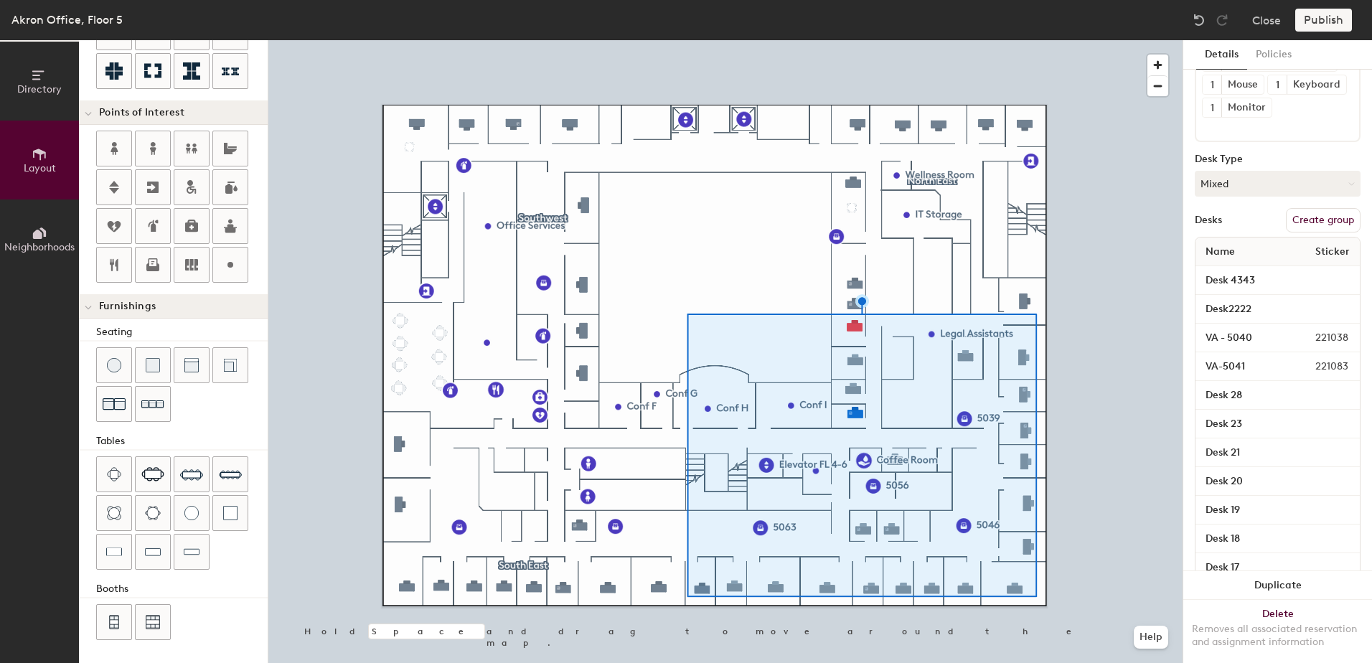
scroll to position [0, 0]
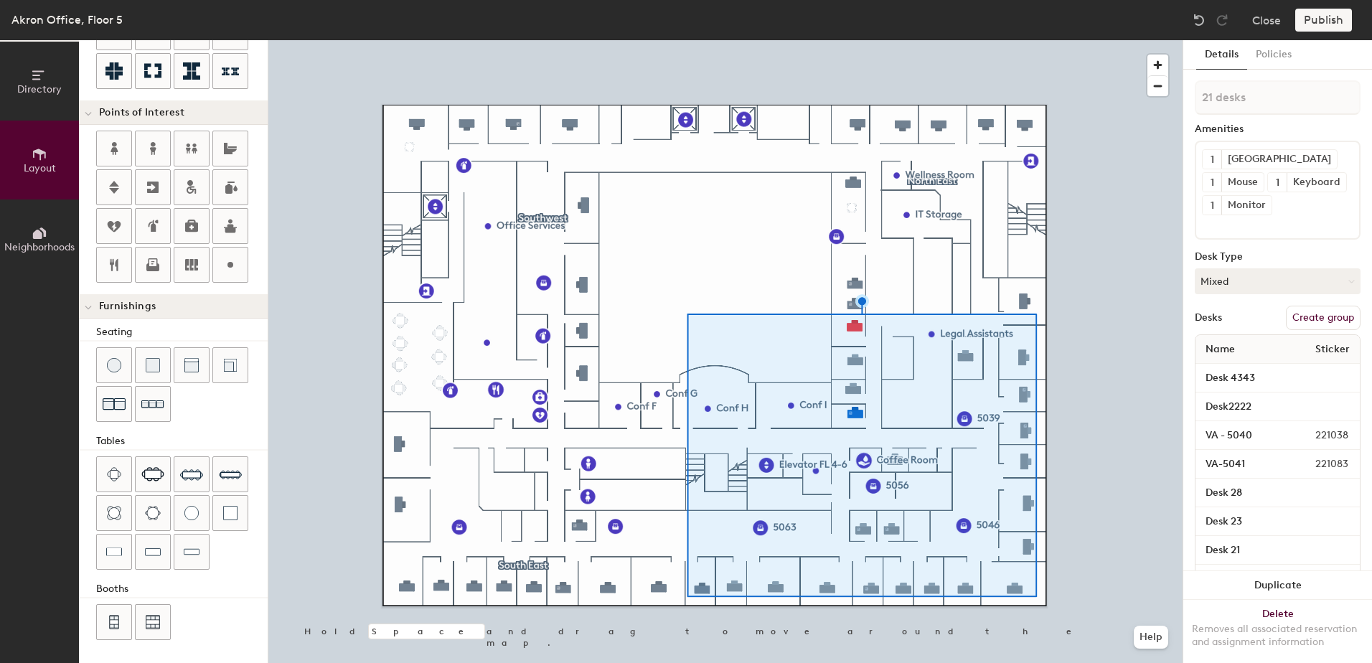
click at [1333, 330] on button "Create group" at bounding box center [1323, 318] width 75 height 24
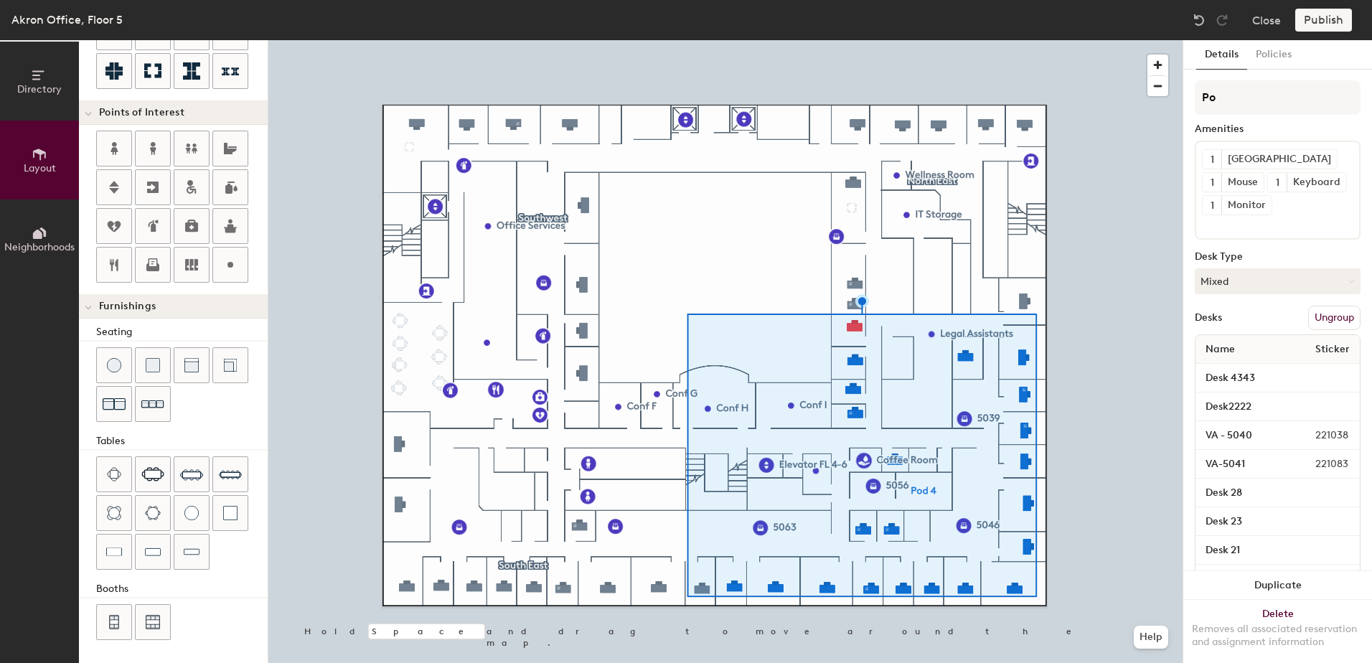
type input "P"
type input "South"
click at [1333, 27] on div "Publish" at bounding box center [1327, 20] width 65 height 23
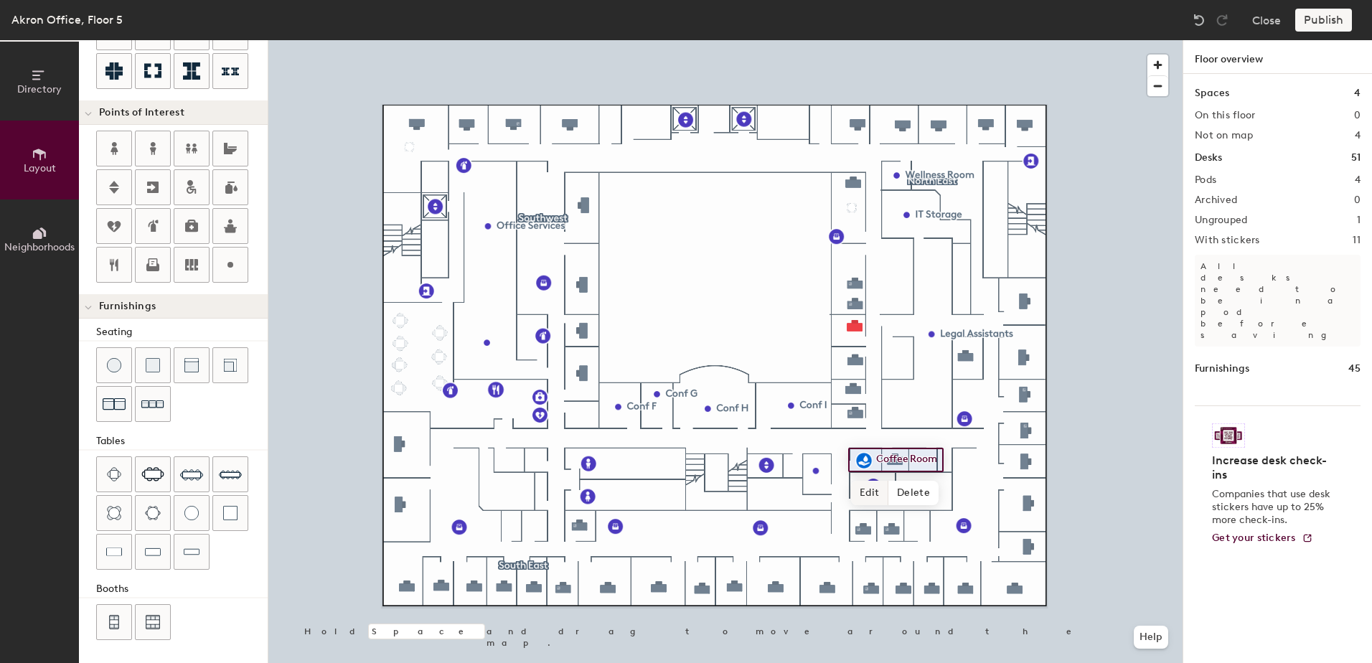
click at [875, 487] on span "Edit" at bounding box center [869, 493] width 37 height 24
click at [837, 40] on div at bounding box center [725, 40] width 914 height 0
click at [848, 40] on div at bounding box center [725, 40] width 914 height 0
click at [872, 486] on span "Edit" at bounding box center [869, 493] width 37 height 24
click at [856, 458] on img at bounding box center [863, 460] width 17 height 17
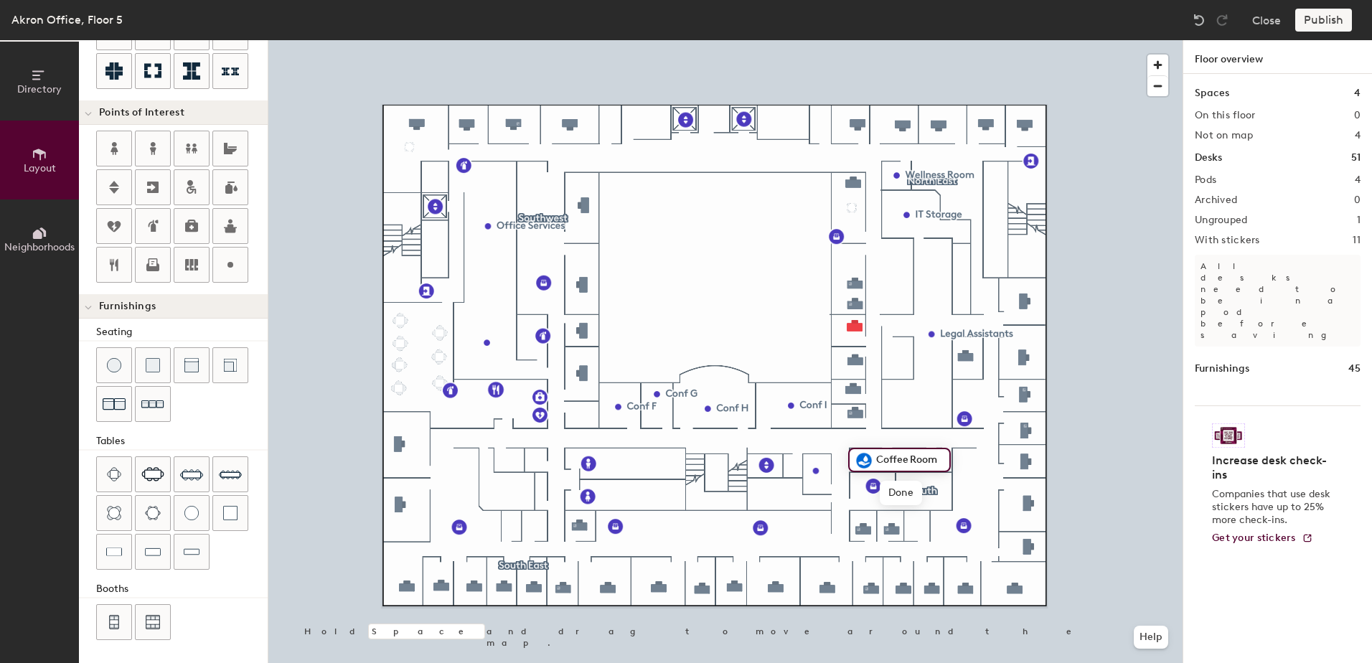
click at [856, 458] on img at bounding box center [863, 460] width 17 height 17
click at [908, 494] on span "Done" at bounding box center [901, 493] width 42 height 24
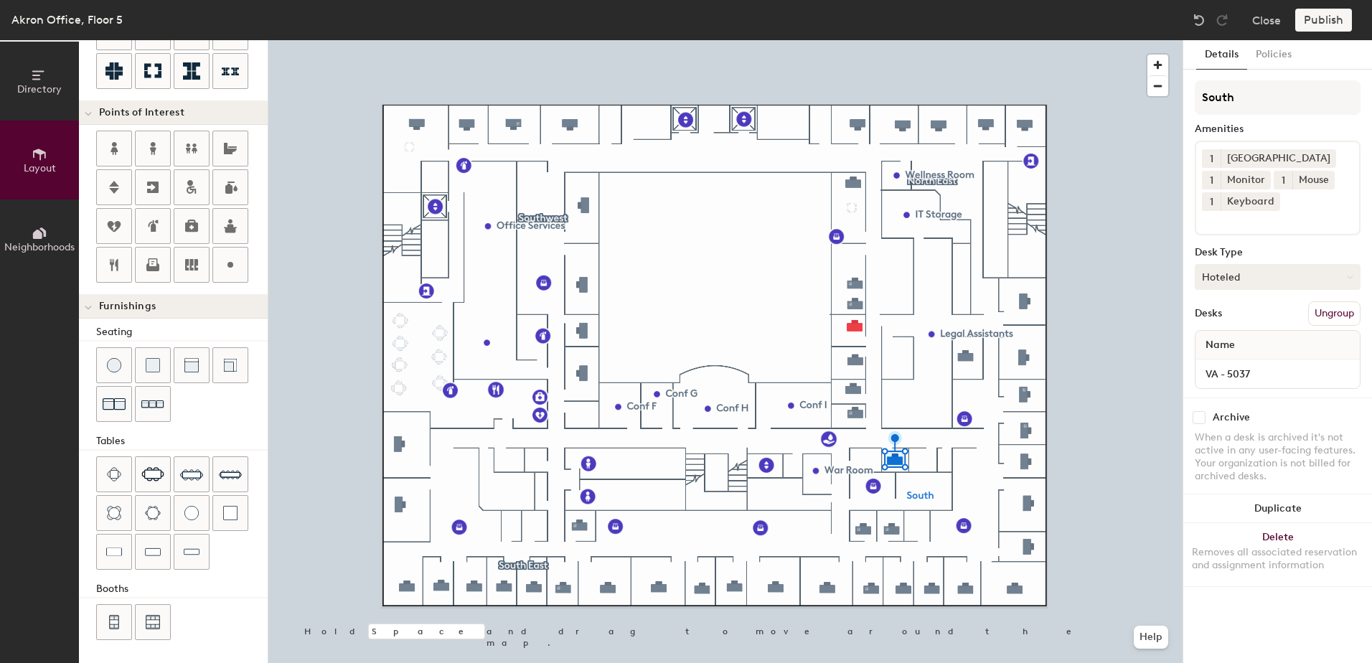
click at [1339, 279] on button "Hoteled" at bounding box center [1278, 277] width 166 height 26
click at [1196, 14] on img at bounding box center [1199, 20] width 14 height 14
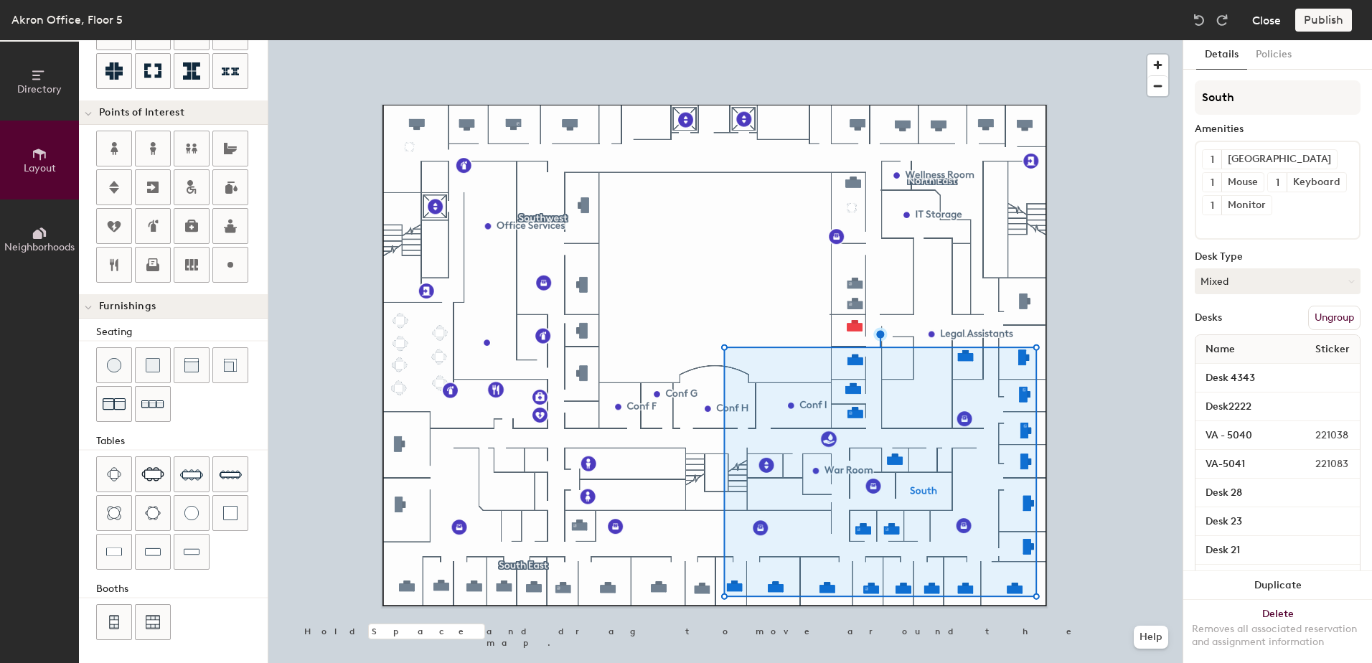
click at [1256, 19] on button "Close" at bounding box center [1266, 20] width 29 height 23
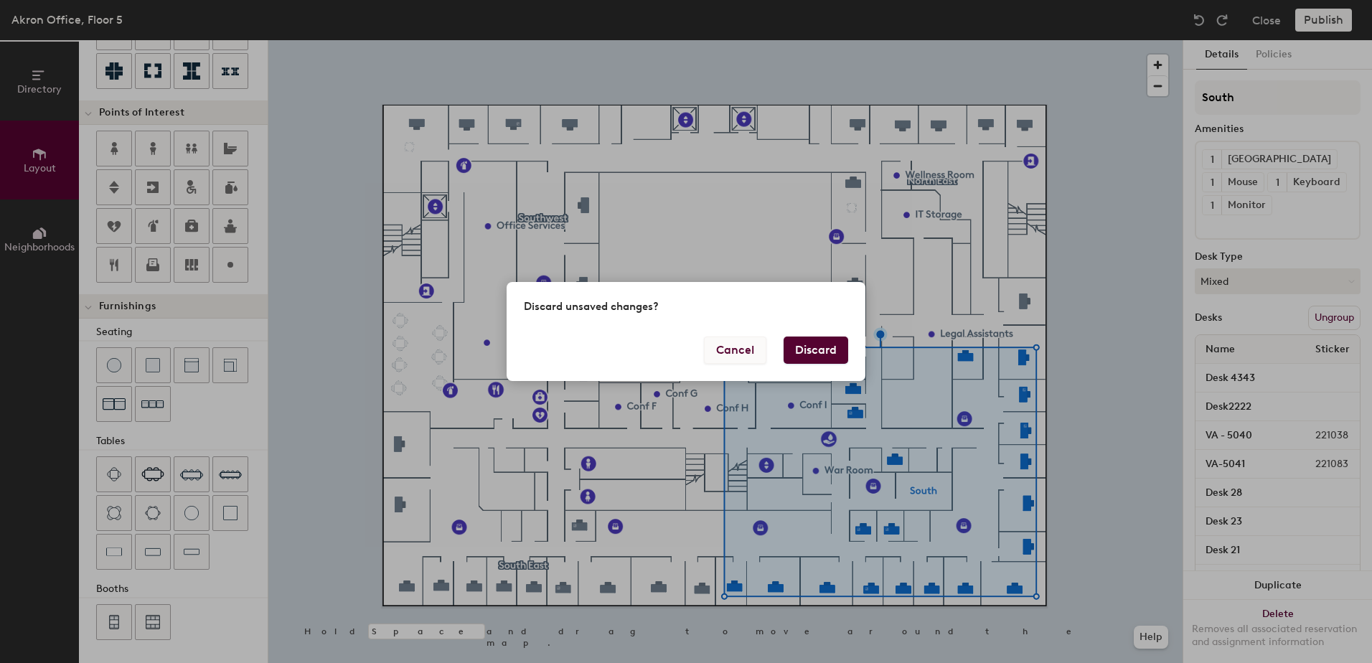
click at [738, 354] on button "Cancel" at bounding box center [735, 350] width 62 height 27
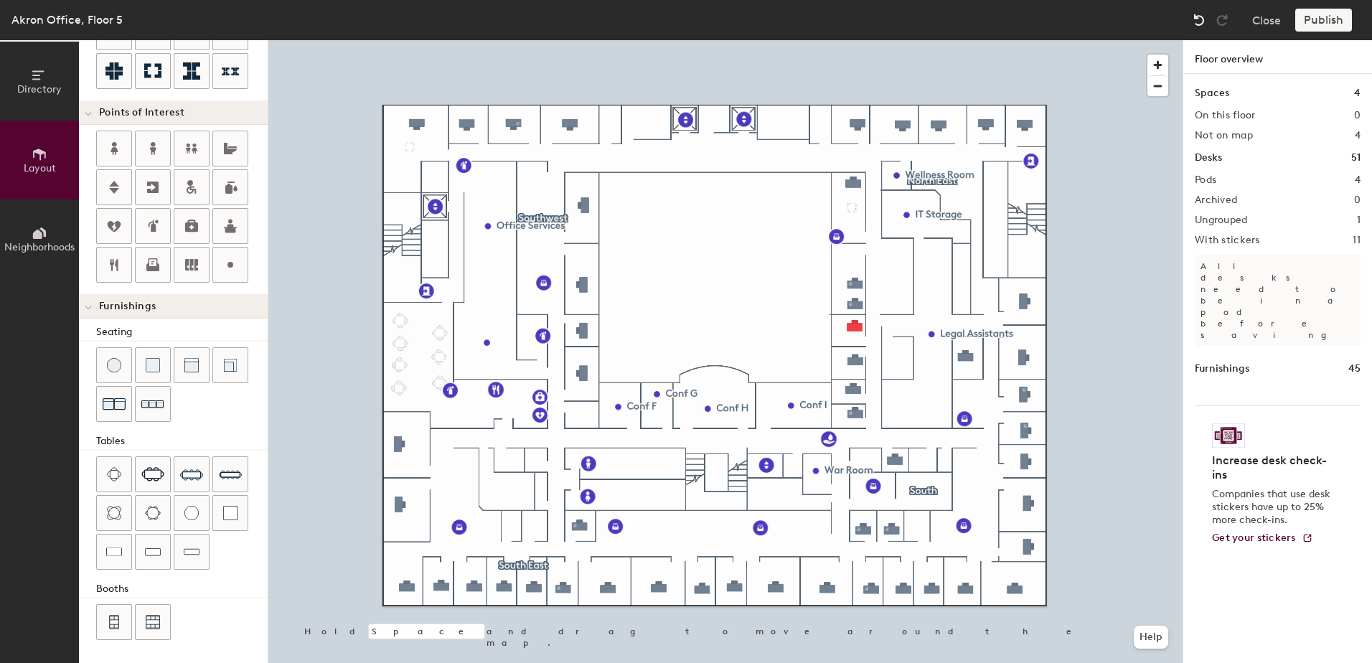
click at [1204, 22] on img at bounding box center [1199, 20] width 14 height 14
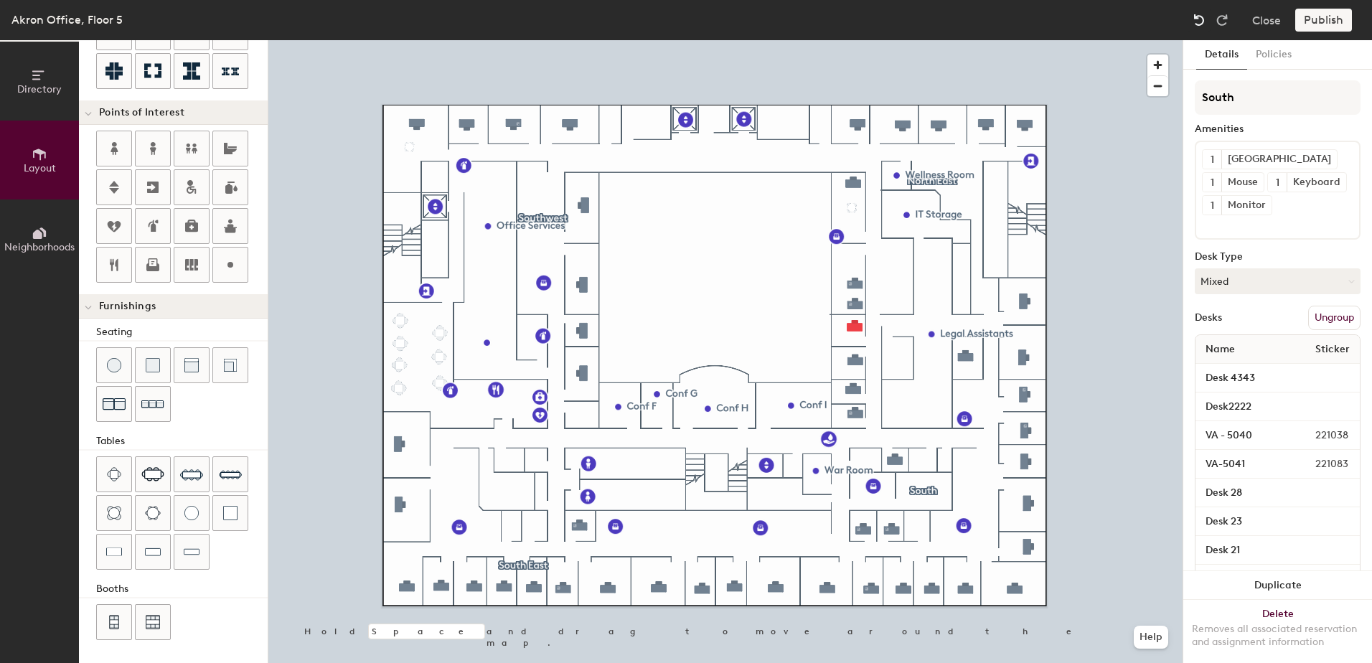
click at [1204, 22] on img at bounding box center [1199, 20] width 14 height 14
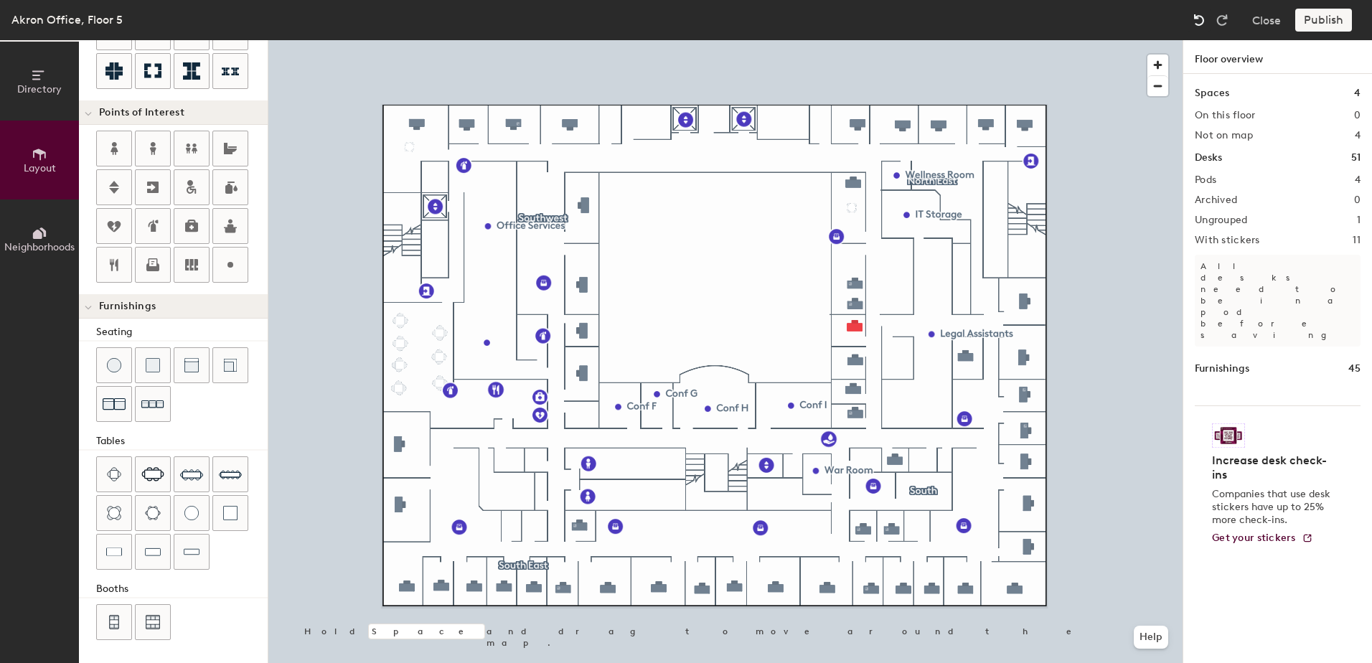
click at [1204, 22] on img at bounding box center [1199, 20] width 14 height 14
click at [1264, 17] on button "Close" at bounding box center [1266, 20] width 29 height 23
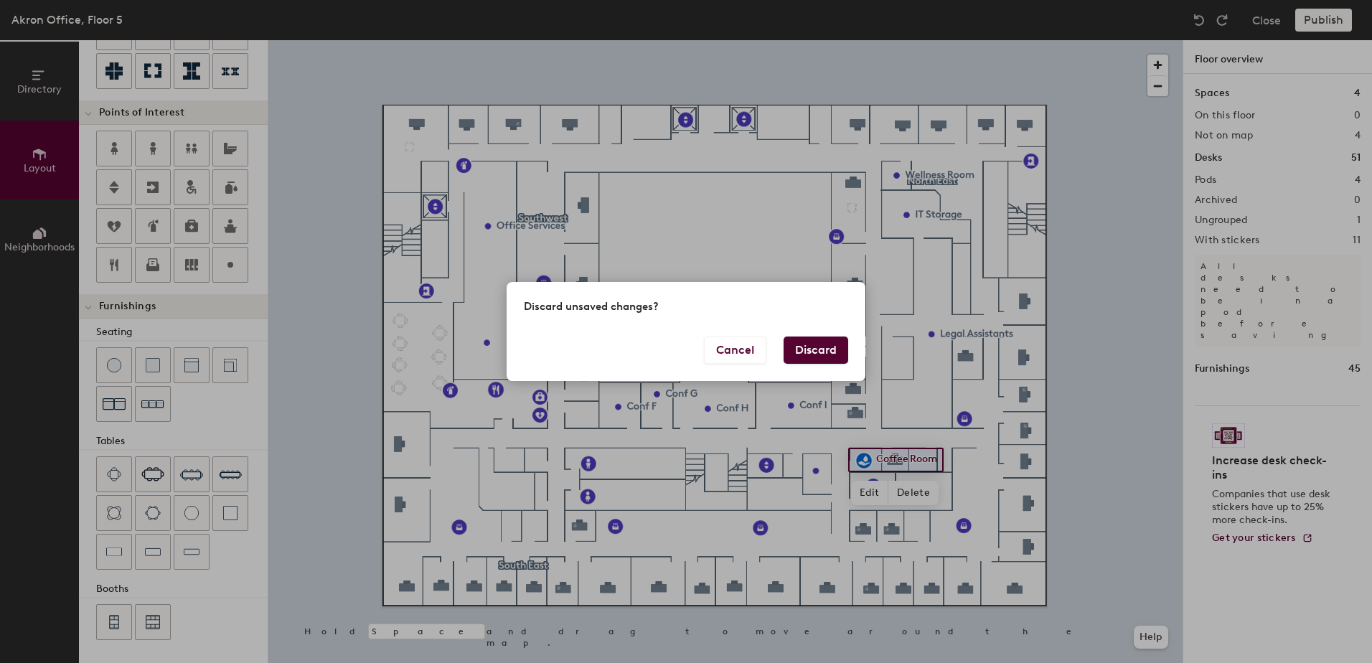
click at [1136, 296] on div "Discard unsaved changes? Cancel Discard" at bounding box center [686, 331] width 1372 height 663
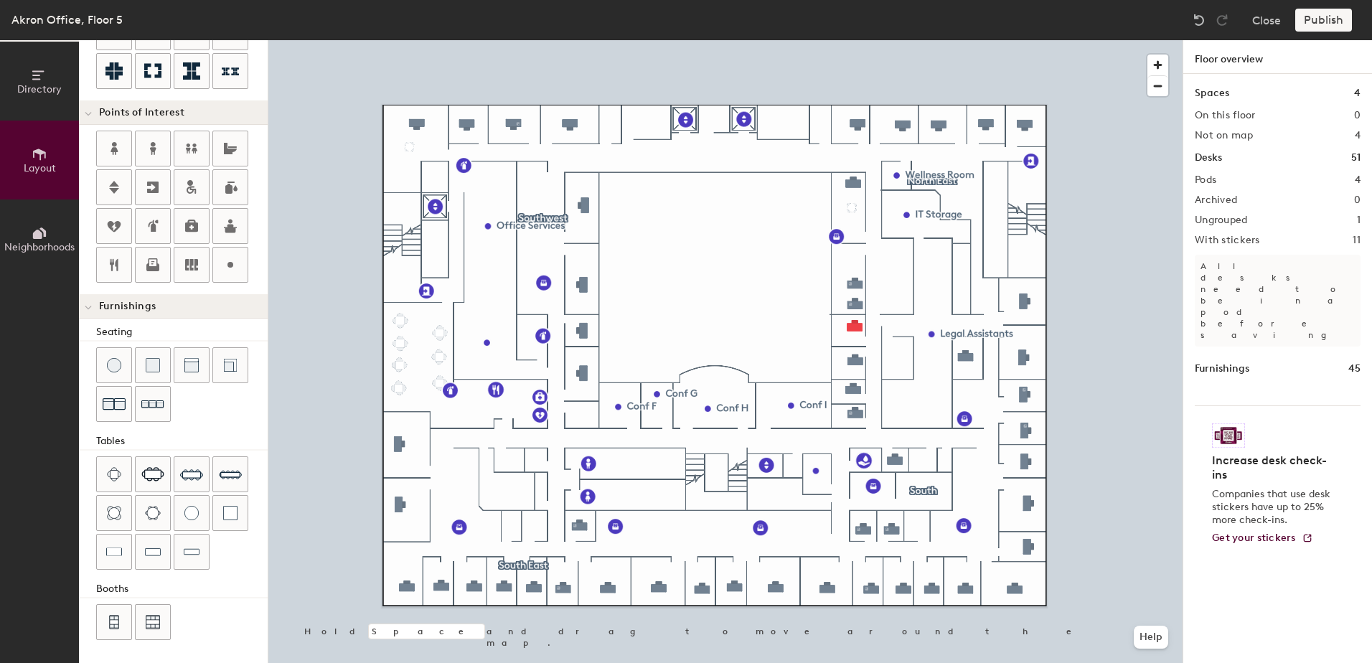
type input "20"
